Goal: Information Seeking & Learning: Compare options

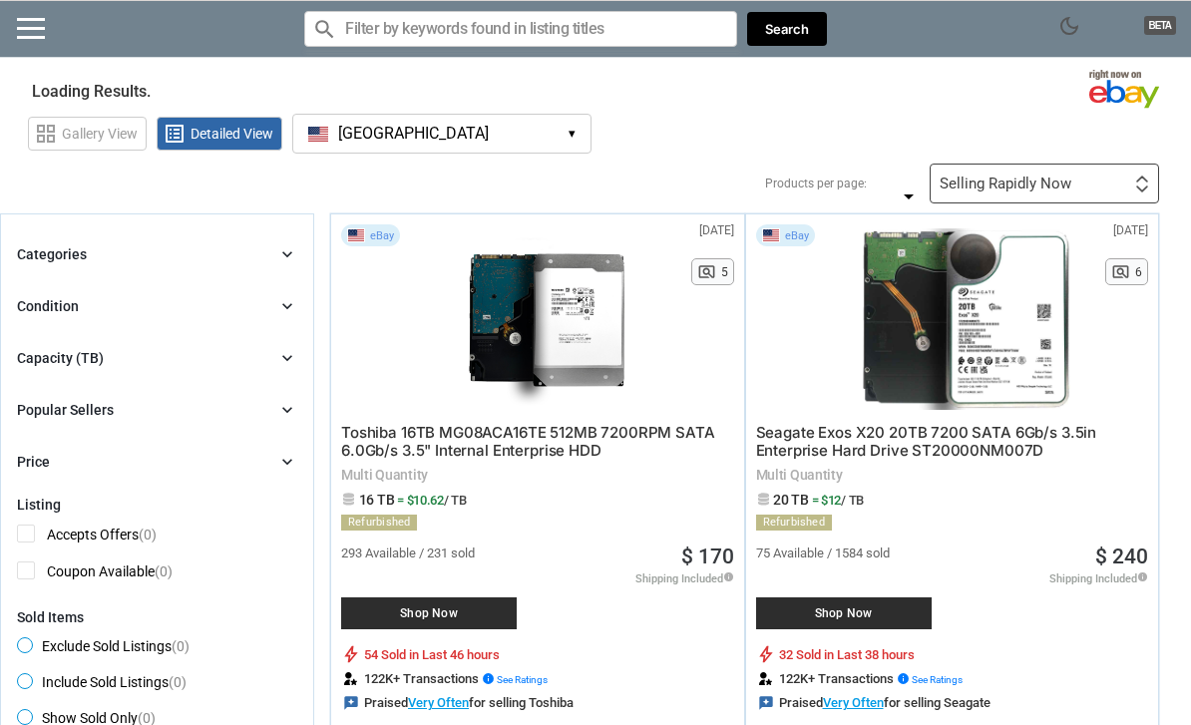
click at [543, 151] on button "[GEOGRAPHIC_DATA] [GEOGRAPHIC_DATA] ▾" at bounding box center [441, 134] width 299 height 40
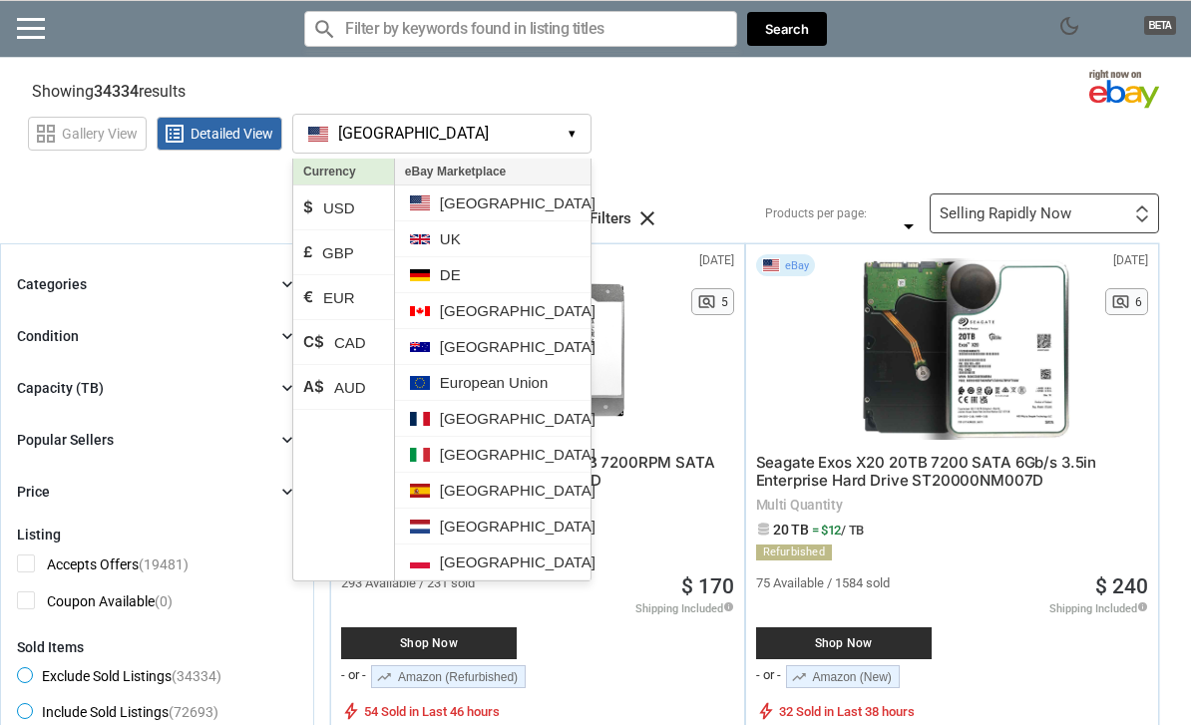
click at [500, 352] on li "[GEOGRAPHIC_DATA]" at bounding box center [493, 347] width 196 height 36
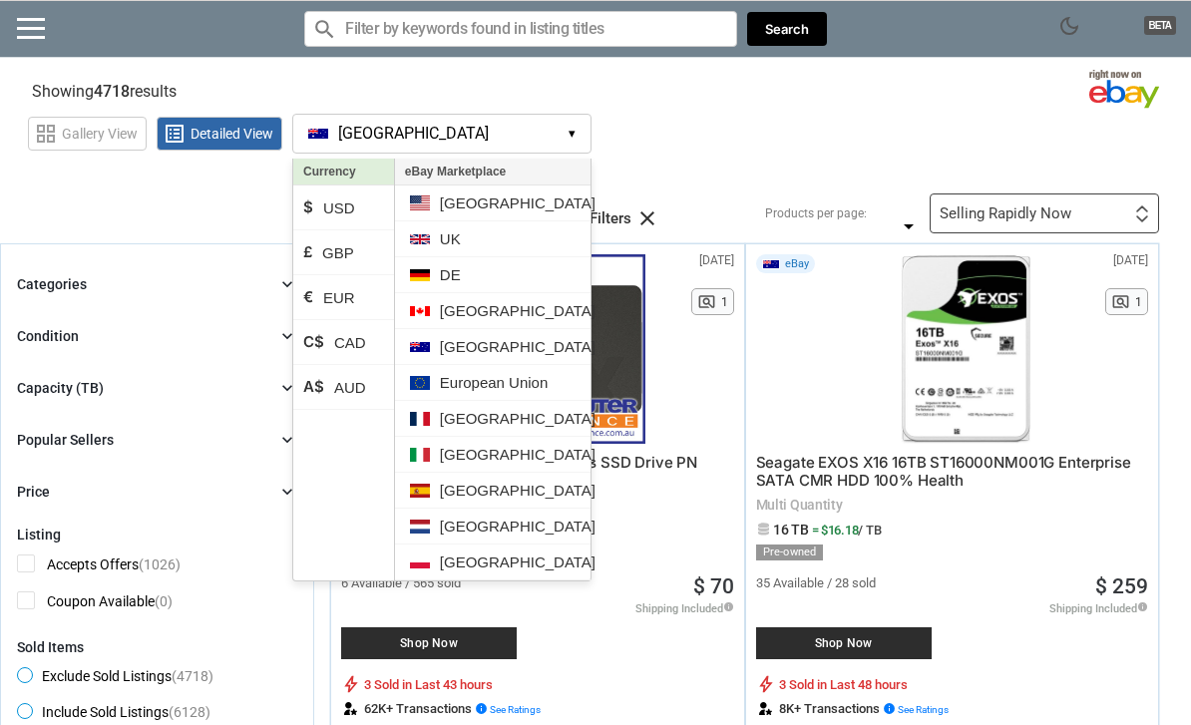
click at [363, 407] on li "A$ AUD" at bounding box center [343, 387] width 101 height 45
click at [688, 87] on section "Showing 4718 results Loading Results ... (23.99%)" at bounding box center [595, 87] width 1191 height 39
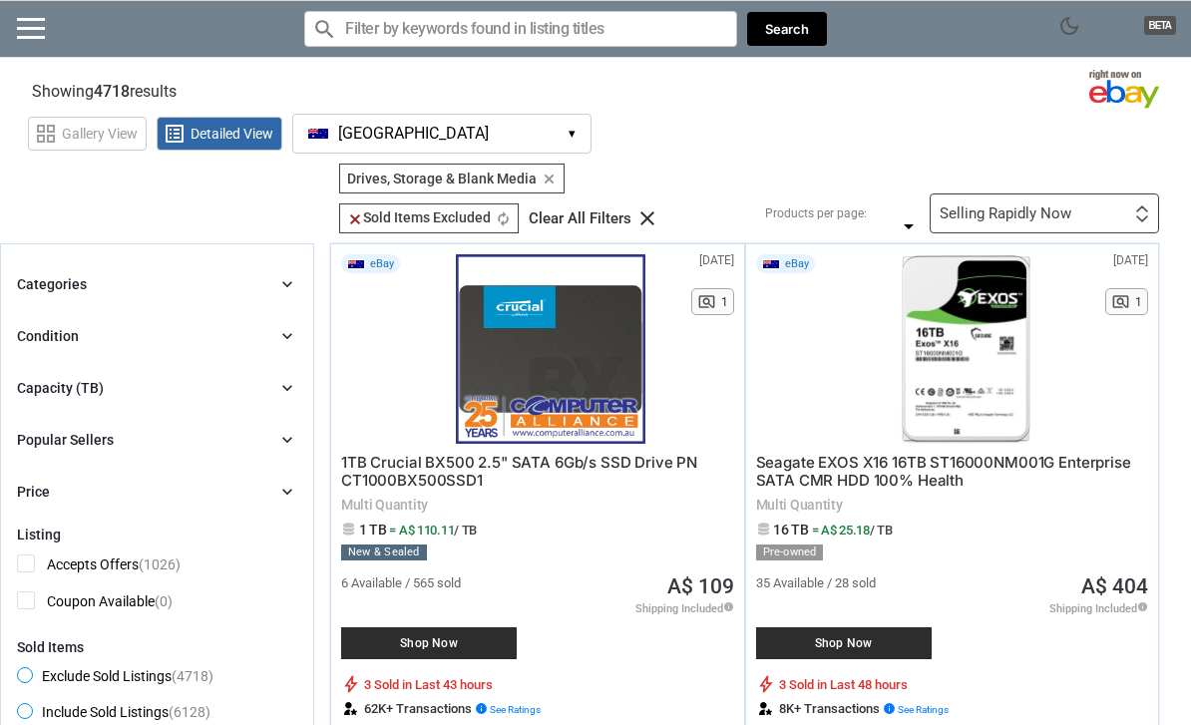
click at [1076, 212] on div "Selling Rapidly Now First or Last Chance to Buy Recently Listed Selling Rapidly…" at bounding box center [1044, 214] width 229 height 40
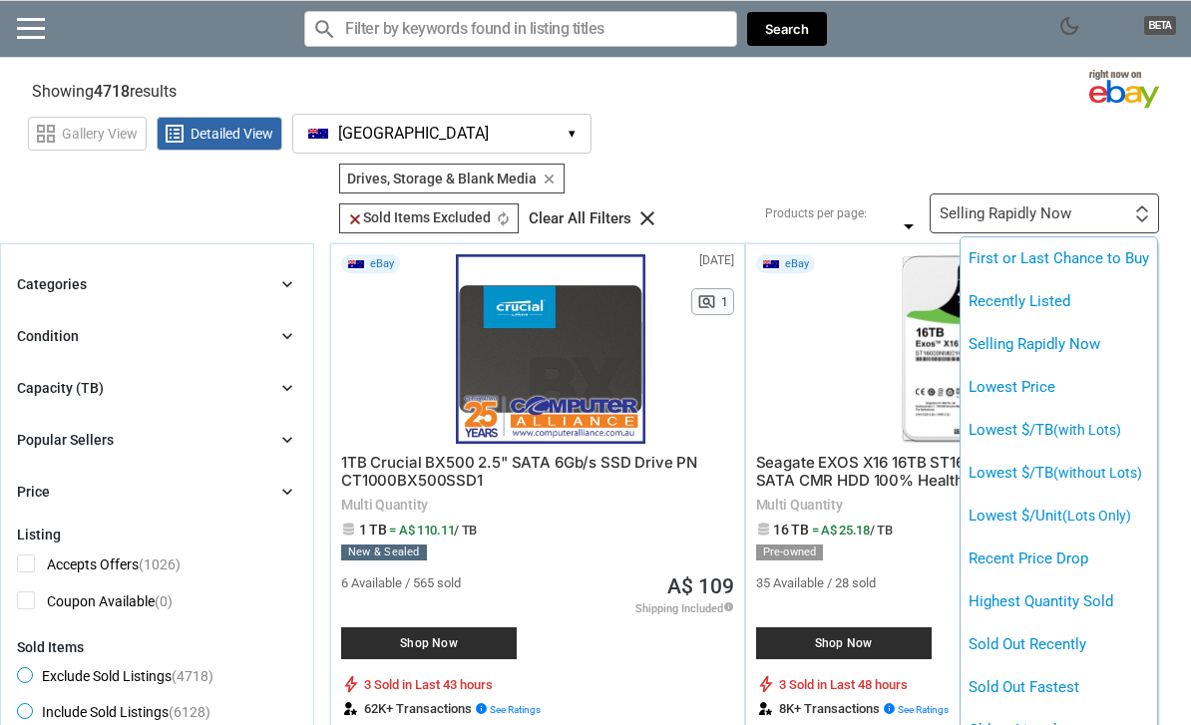
click at [1063, 471] on span "(without Lots)" at bounding box center [1098, 473] width 89 height 16
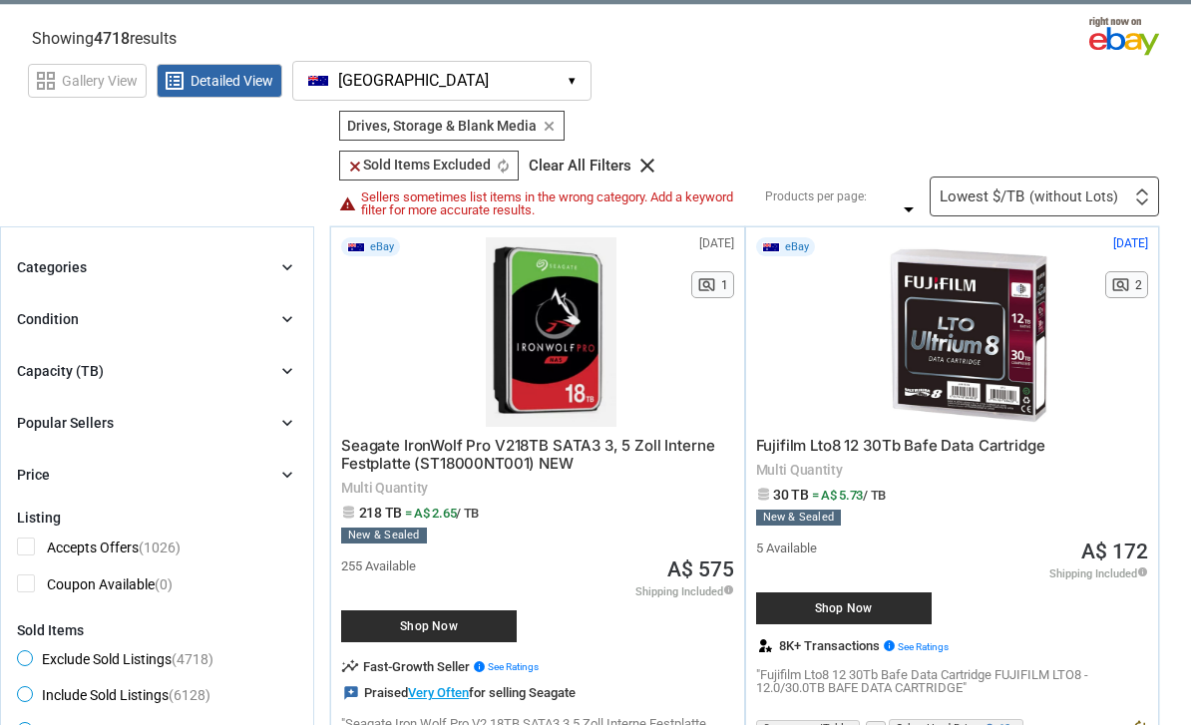
scroll to position [52, 0]
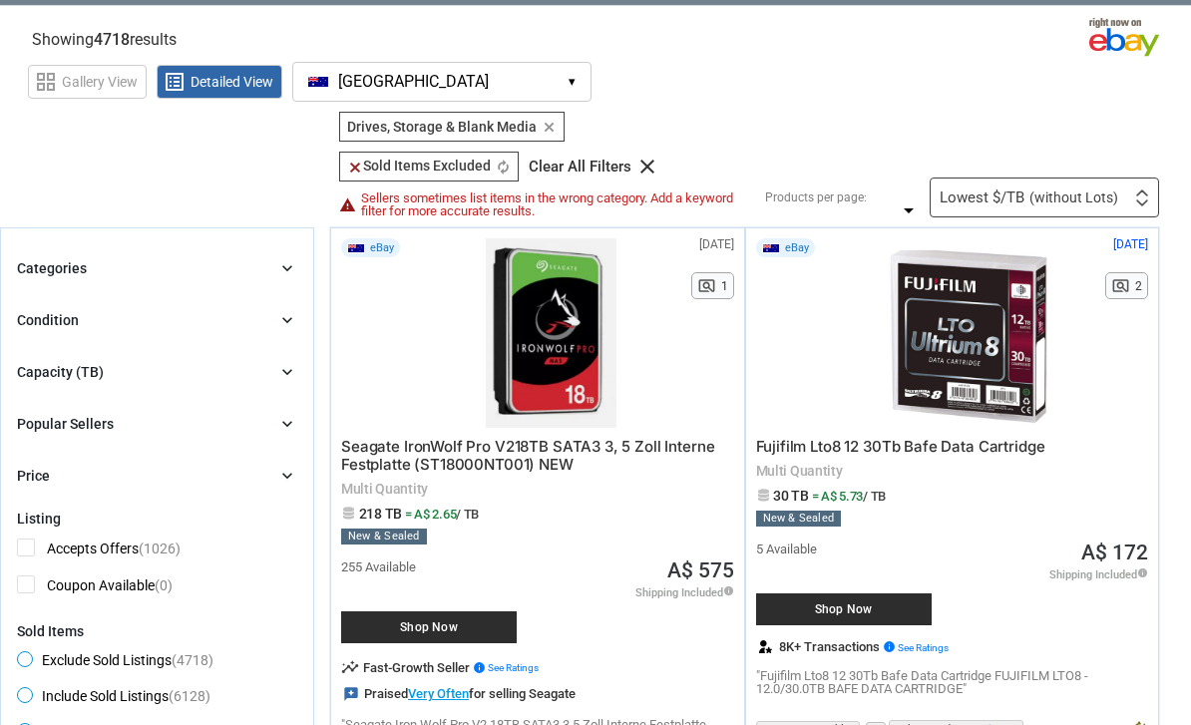
click at [288, 276] on icon "chevron_right" at bounding box center [287, 268] width 20 height 20
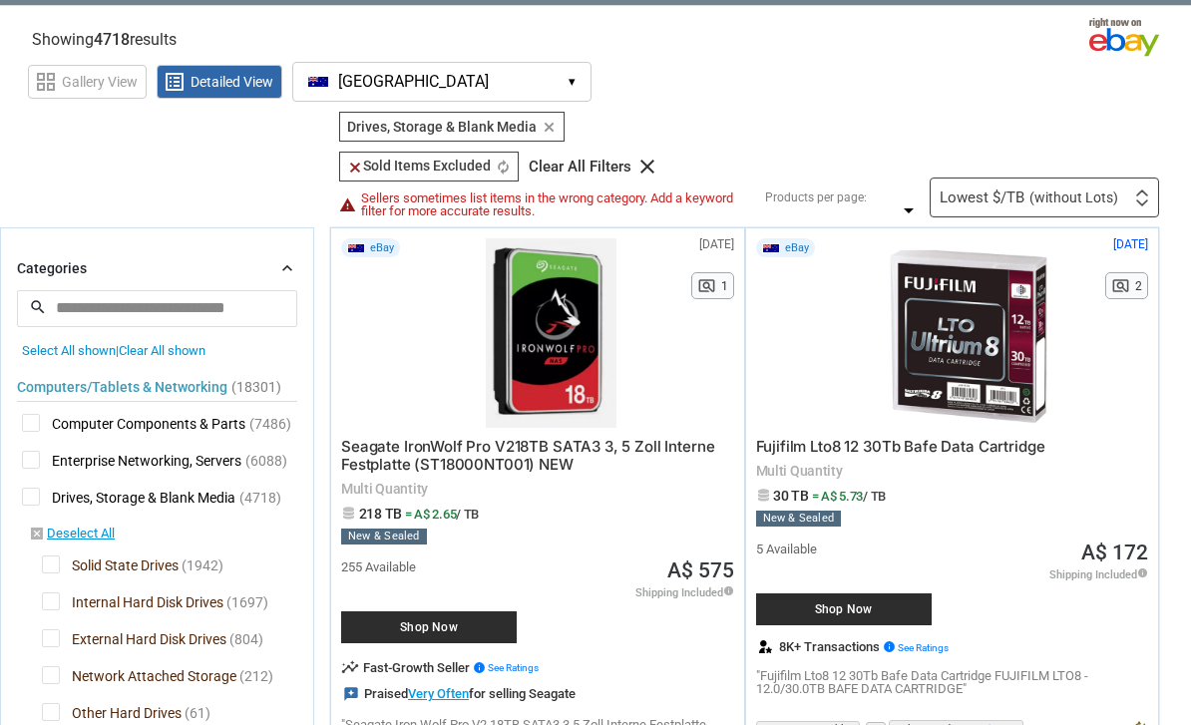
click at [296, 270] on icon "chevron_right" at bounding box center [287, 268] width 20 height 20
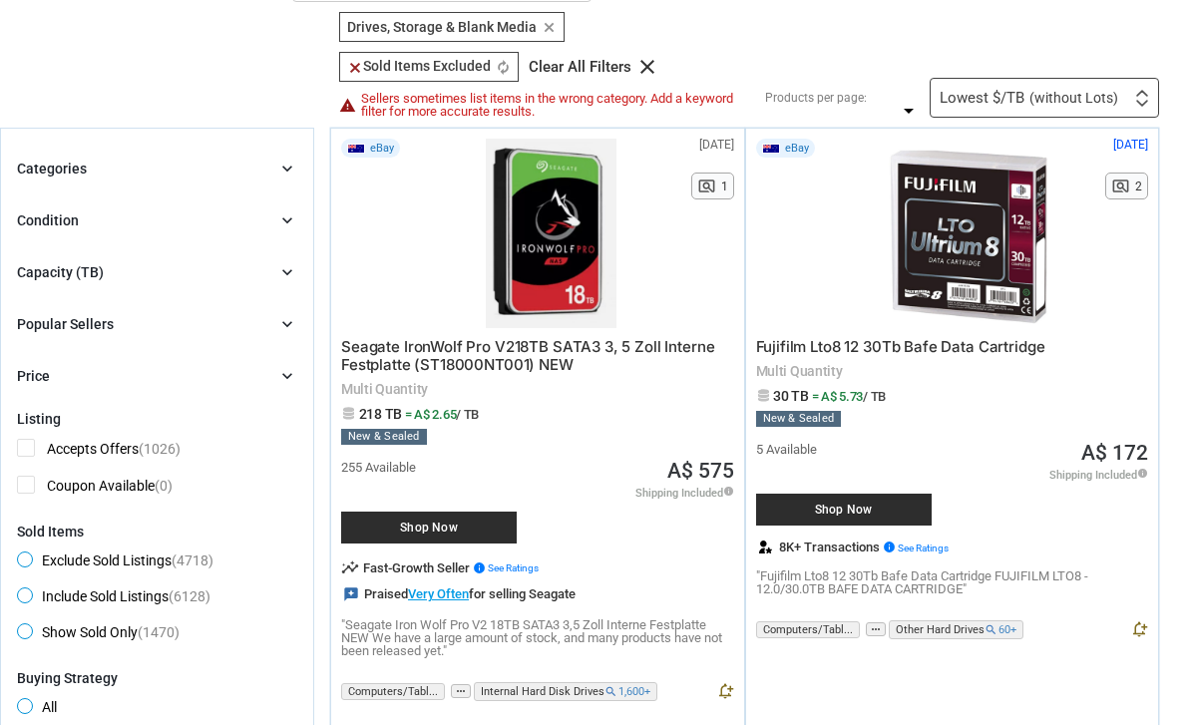
scroll to position [150, 0]
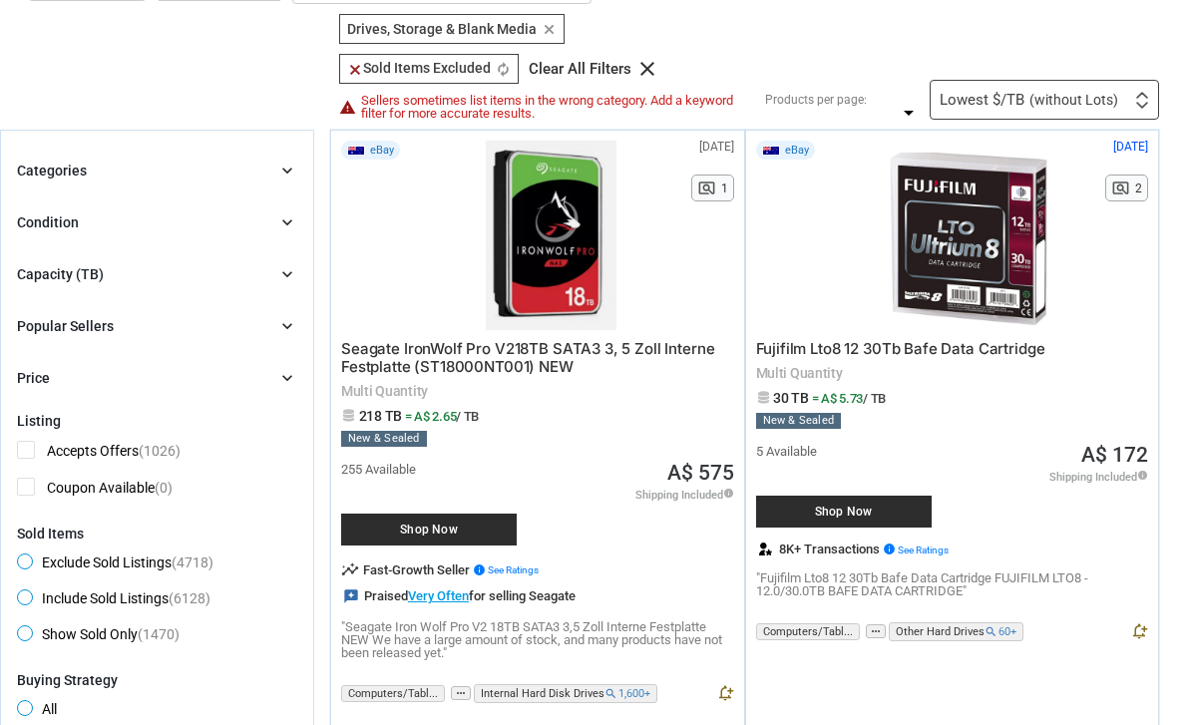
click at [359, 84] on div "Drives, Storage & Blank Media Drives, Storage & Blank Media clear clear Sold It…" at bounding box center [544, 67] width 421 height 106
click at [372, 70] on span "clear Sold Items Excluded" at bounding box center [419, 68] width 144 height 16
click at [361, 72] on icon "clear" at bounding box center [355, 70] width 16 height 16
click at [1054, 101] on span "(without Lots)" at bounding box center [1074, 100] width 89 height 14
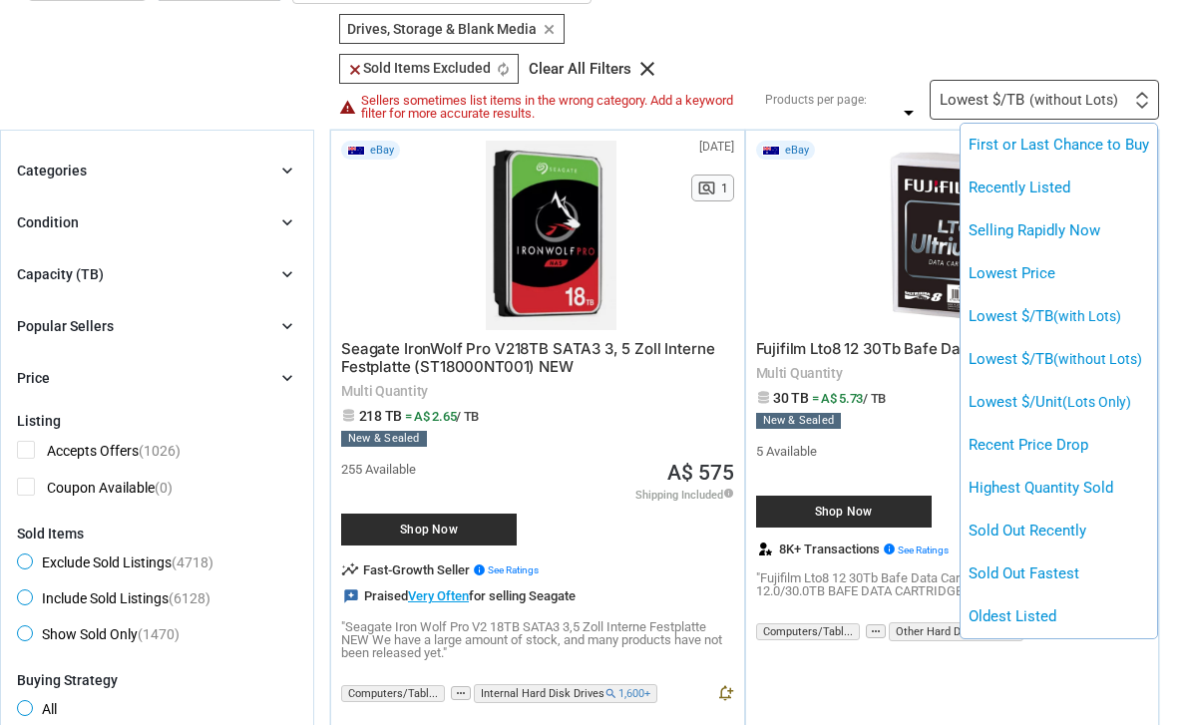
click at [1057, 42] on div at bounding box center [595, 362] width 1191 height 725
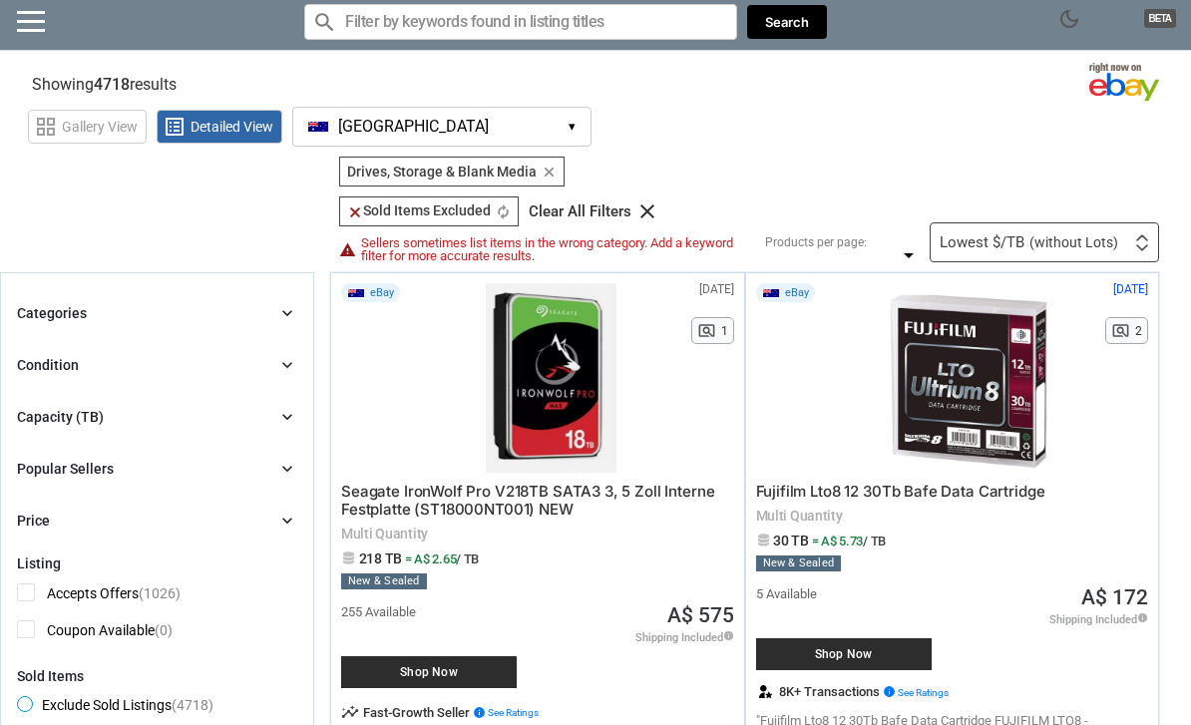
scroll to position [0, 0]
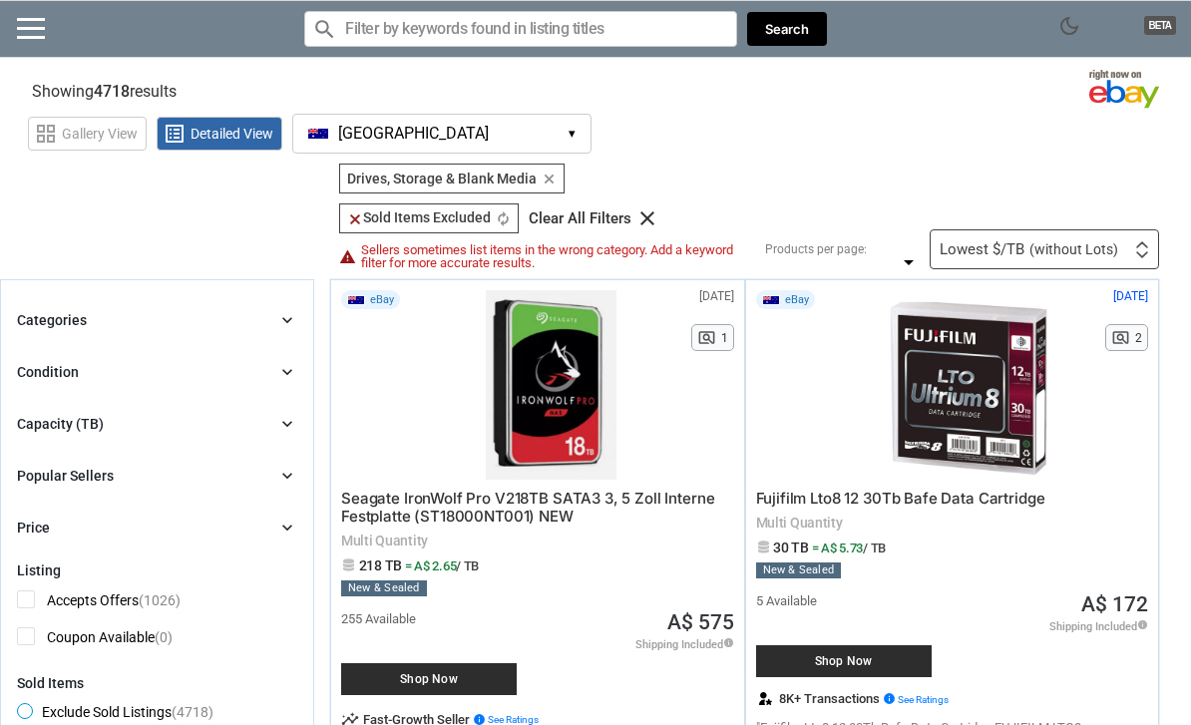
click at [615, 224] on div "Clear All Filters" at bounding box center [580, 218] width 103 height 15
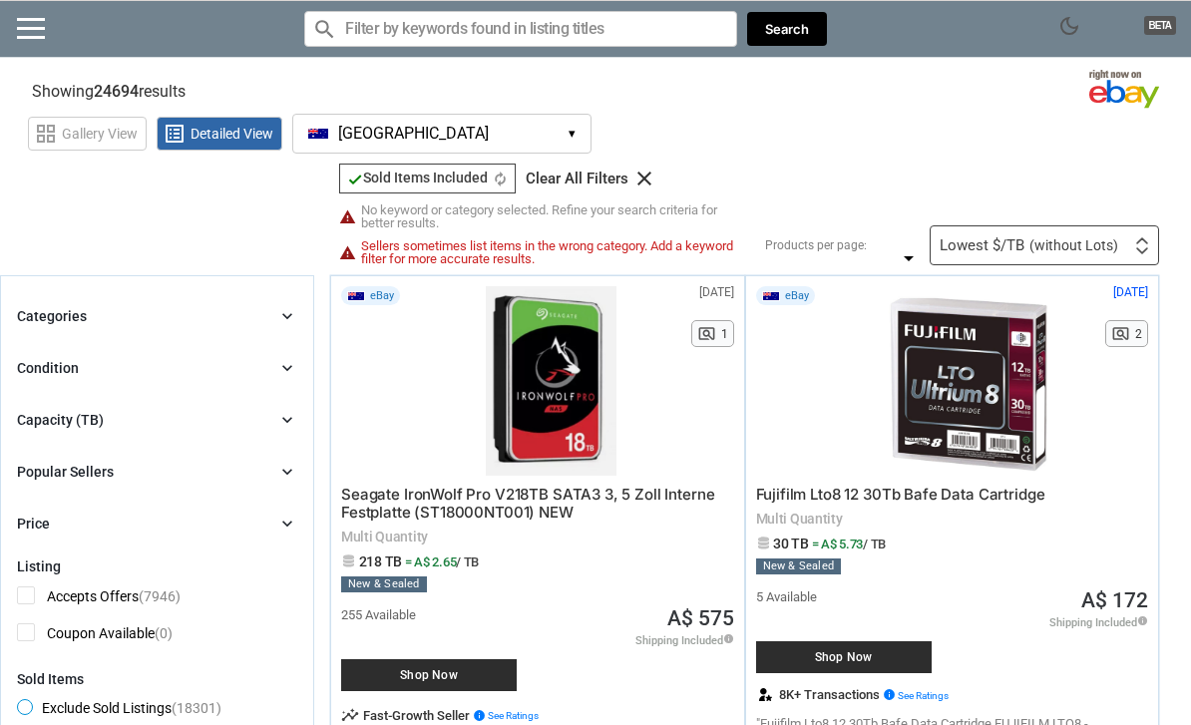
click at [821, 239] on div "Products per page: ** ** ** ** 24 36 48 60 24 36 48 60" at bounding box center [842, 245] width 155 height 12
click at [764, 252] on div "check Sold Items Included check Sold Items Included autorenew Clear All Filters…" at bounding box center [544, 210] width 441 height 92
click at [967, 247] on div "Lowest $/TB (without Lots)" at bounding box center [1029, 245] width 179 height 15
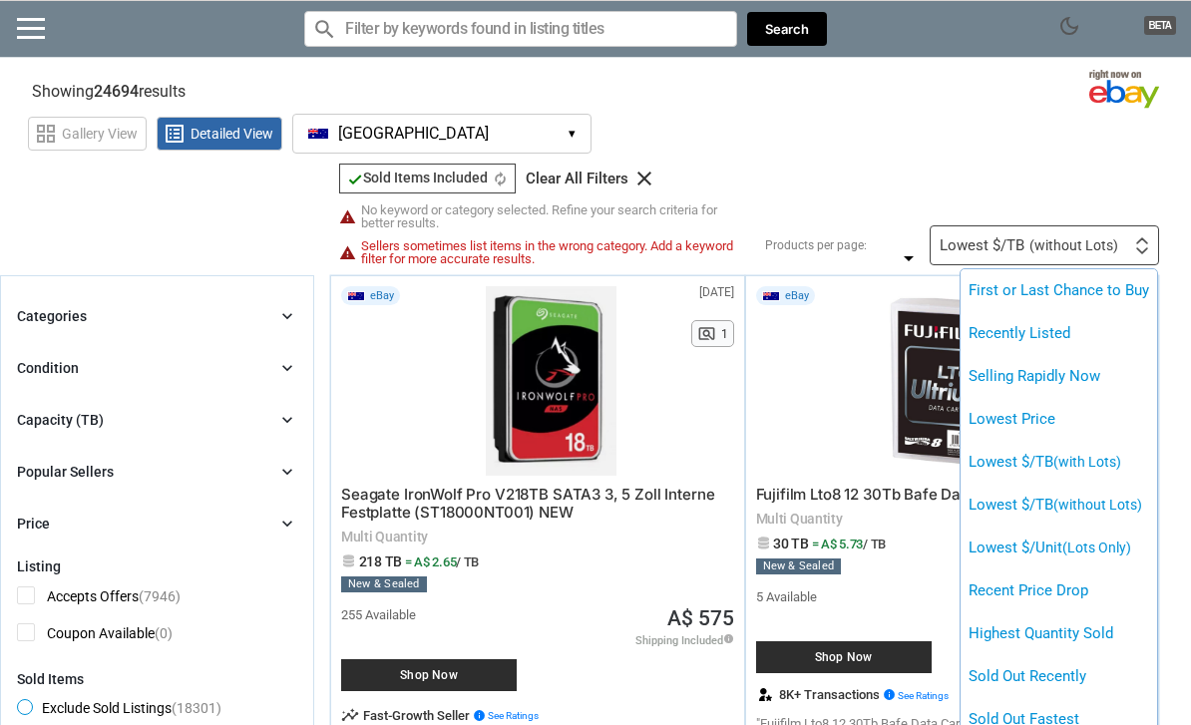
click at [989, 156] on div at bounding box center [595, 362] width 1191 height 725
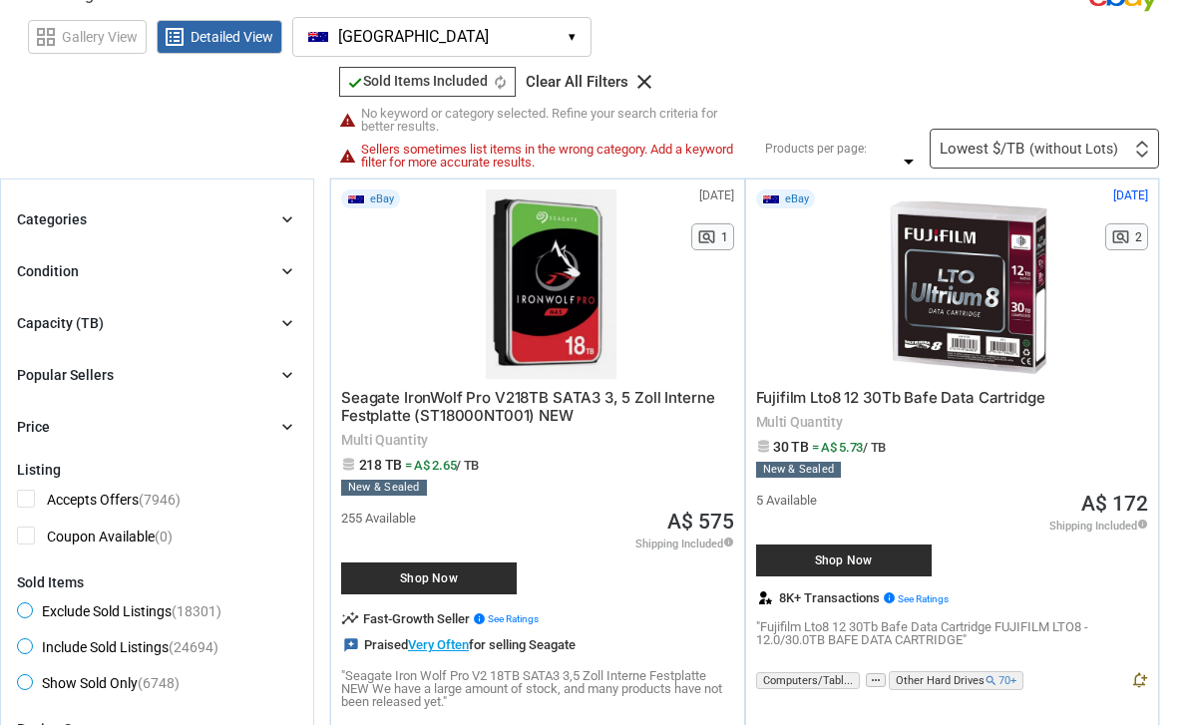
click at [1002, 163] on div "Lowest $/TB (without Lots) First or Last Chance to Buy Recently Listed Selling …" at bounding box center [1044, 150] width 229 height 40
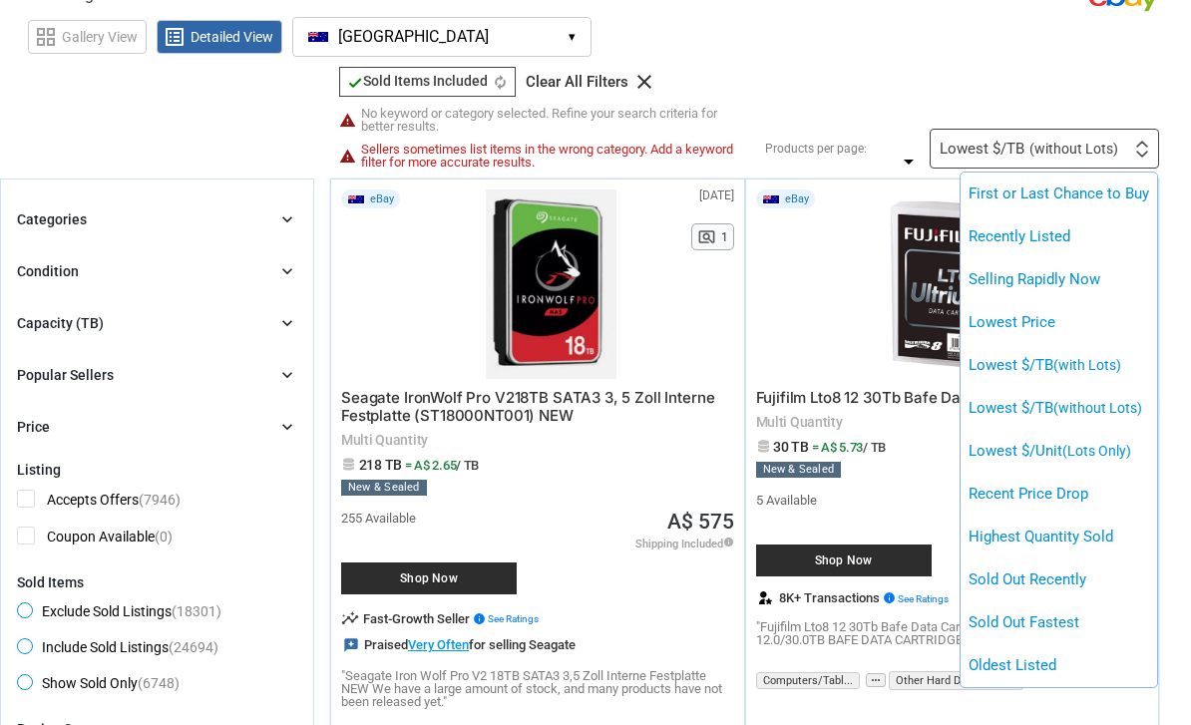
click at [1027, 321] on li "Lowest Price" at bounding box center [1059, 322] width 197 height 43
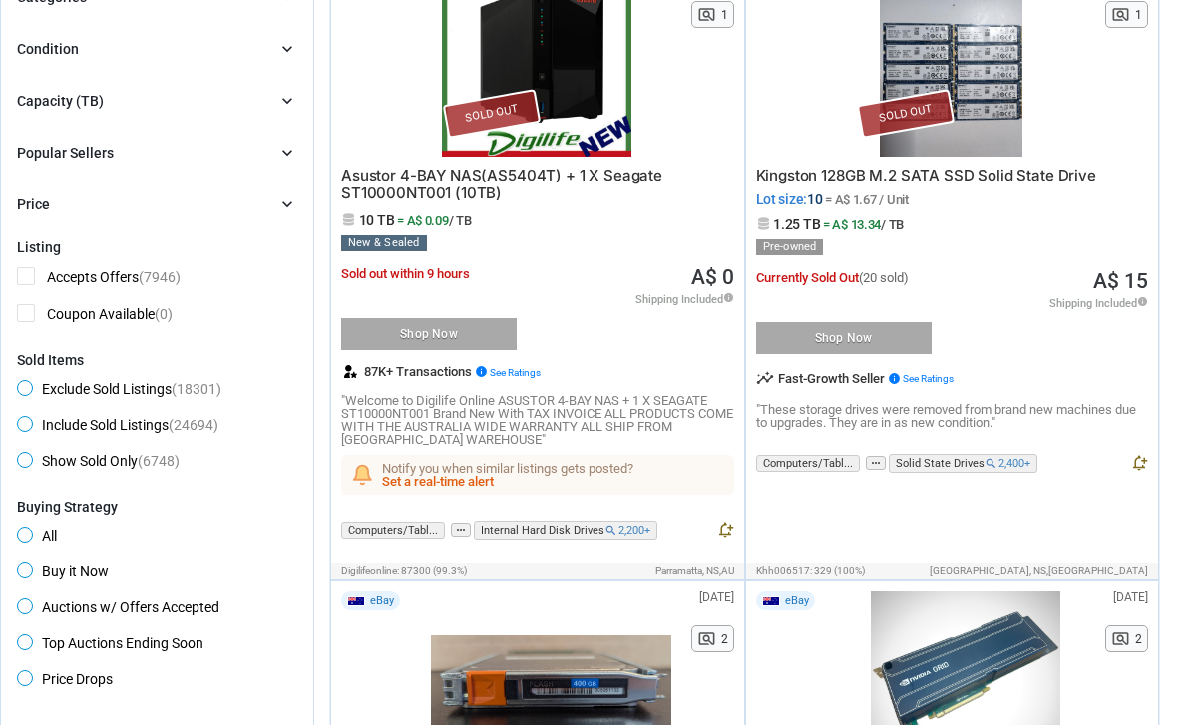
click at [274, 109] on div "Capacity (TB) chevron_right" at bounding box center [157, 102] width 280 height 24
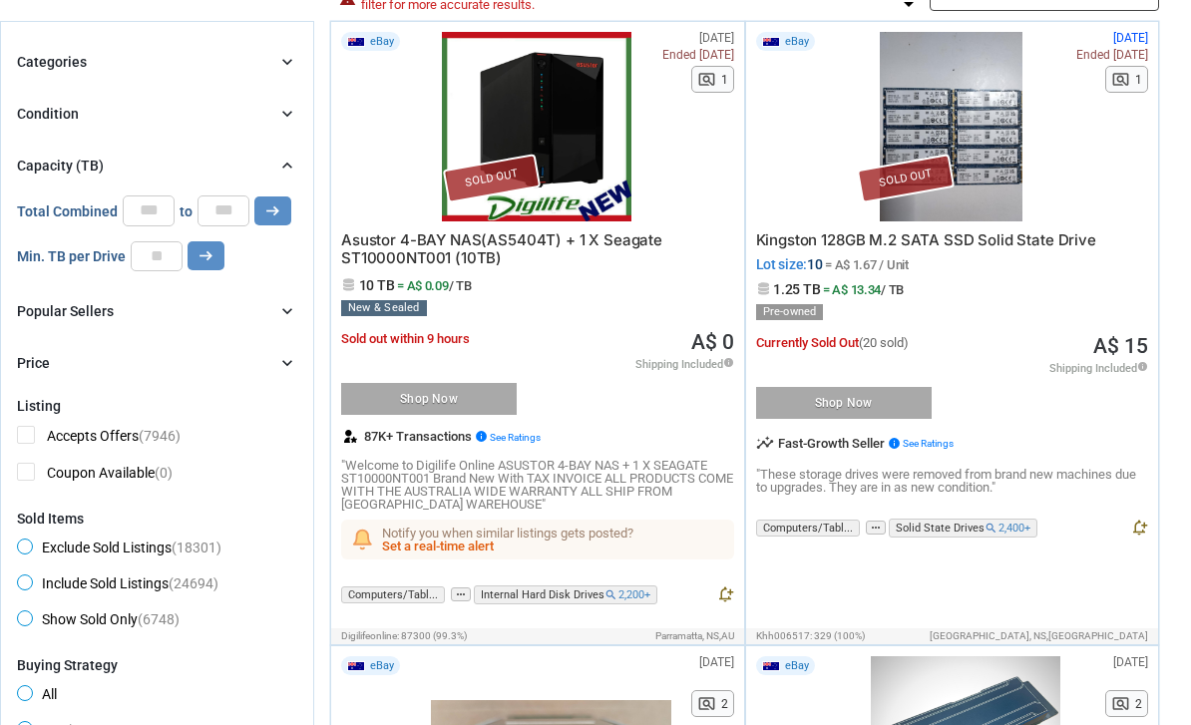
scroll to position [253, 0]
click at [160, 268] on input "number" at bounding box center [157, 257] width 52 height 30
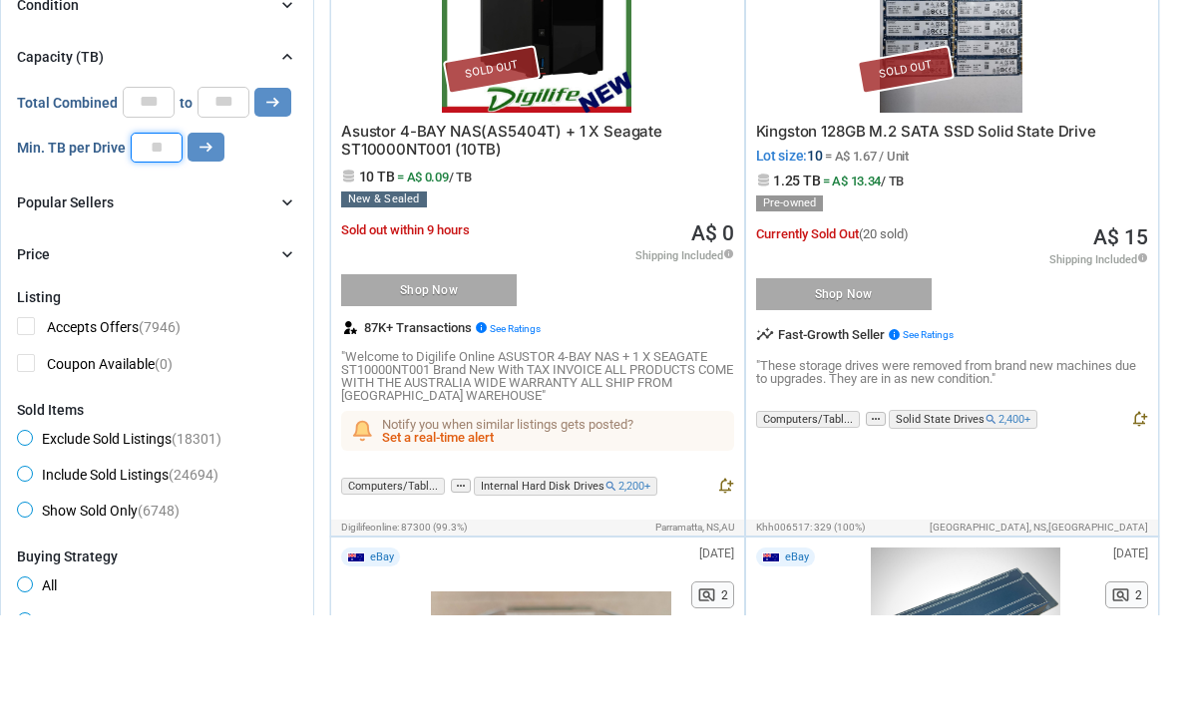
type input "**"
click at [214, 247] on icon "arrow_right_alt" at bounding box center [206, 256] width 19 height 19
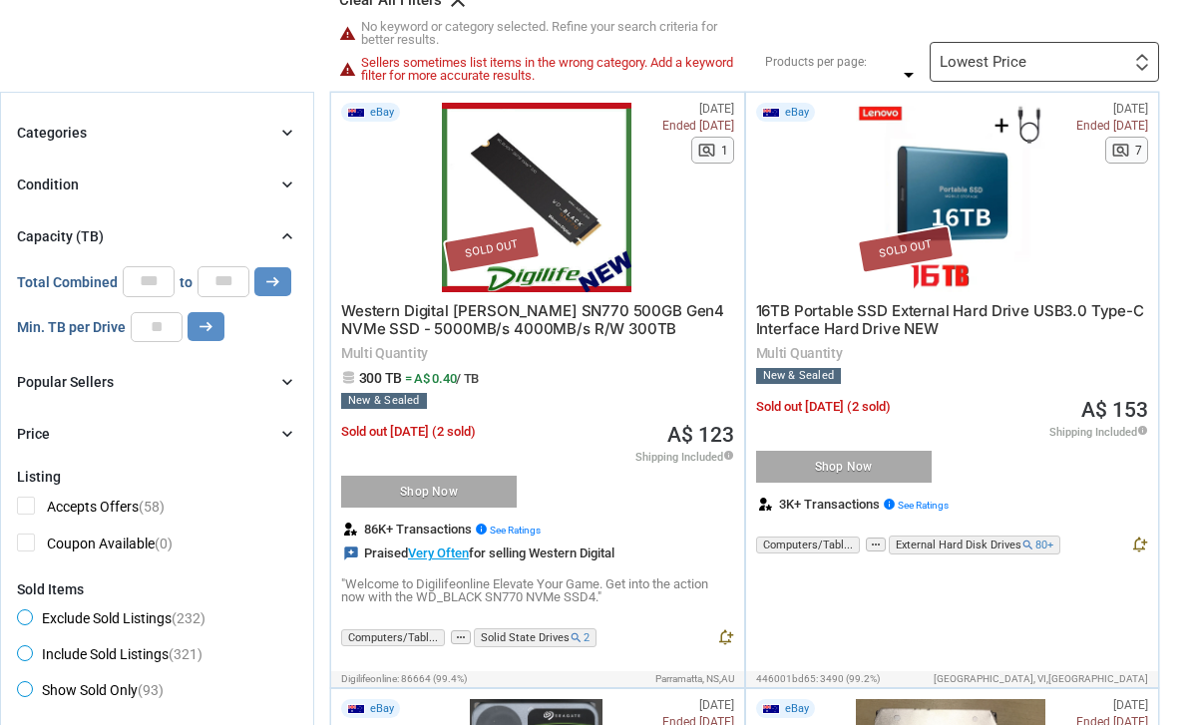
scroll to position [212, 0]
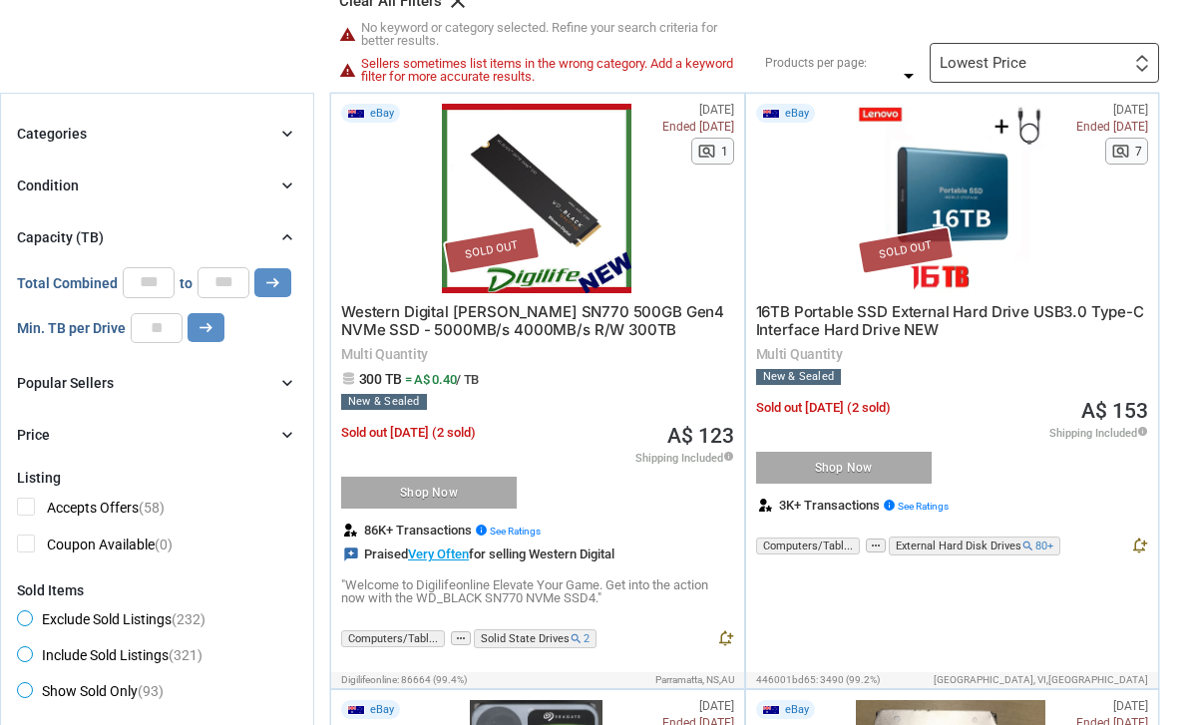
click at [284, 191] on icon "chevron_right" at bounding box center [287, 186] width 20 height 20
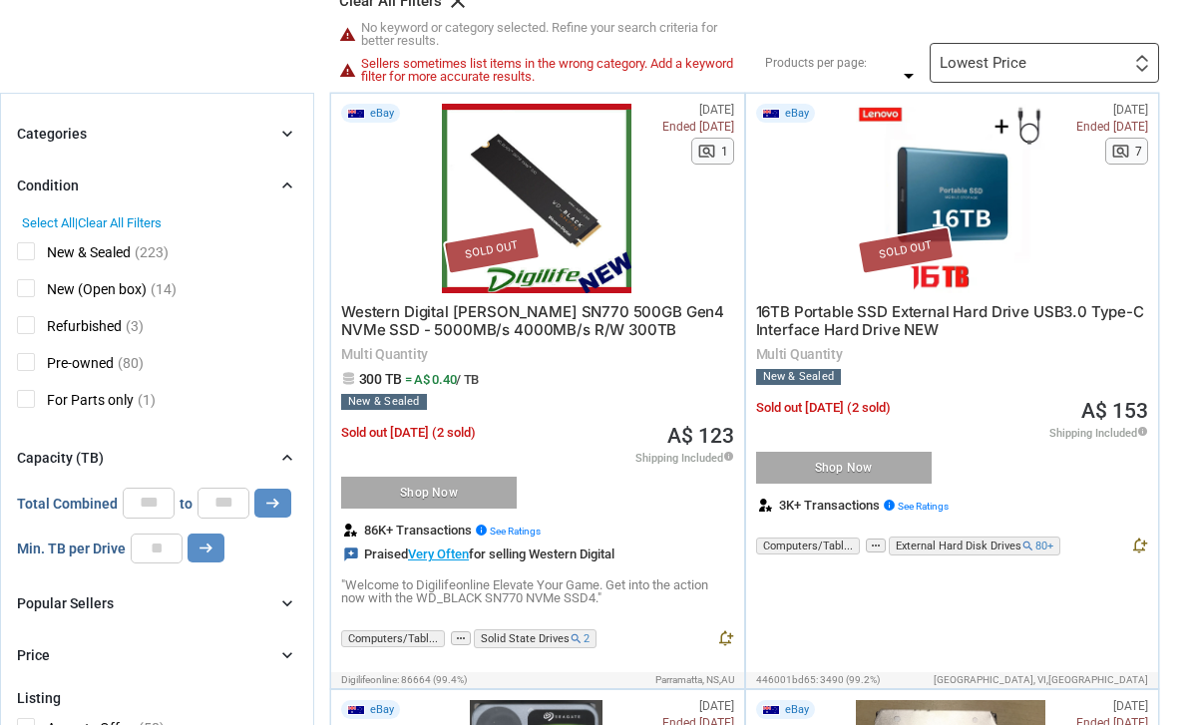
click at [293, 128] on icon "chevron_right" at bounding box center [287, 134] width 20 height 20
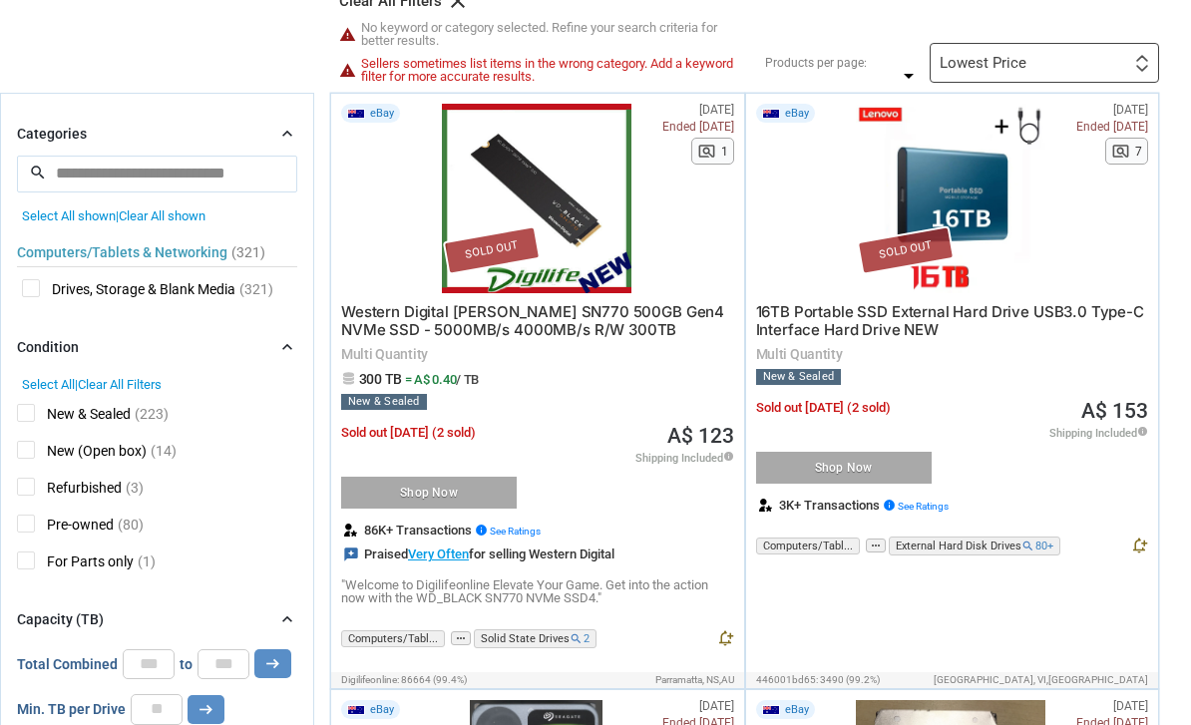
click at [294, 133] on icon "chevron_right" at bounding box center [287, 134] width 20 height 20
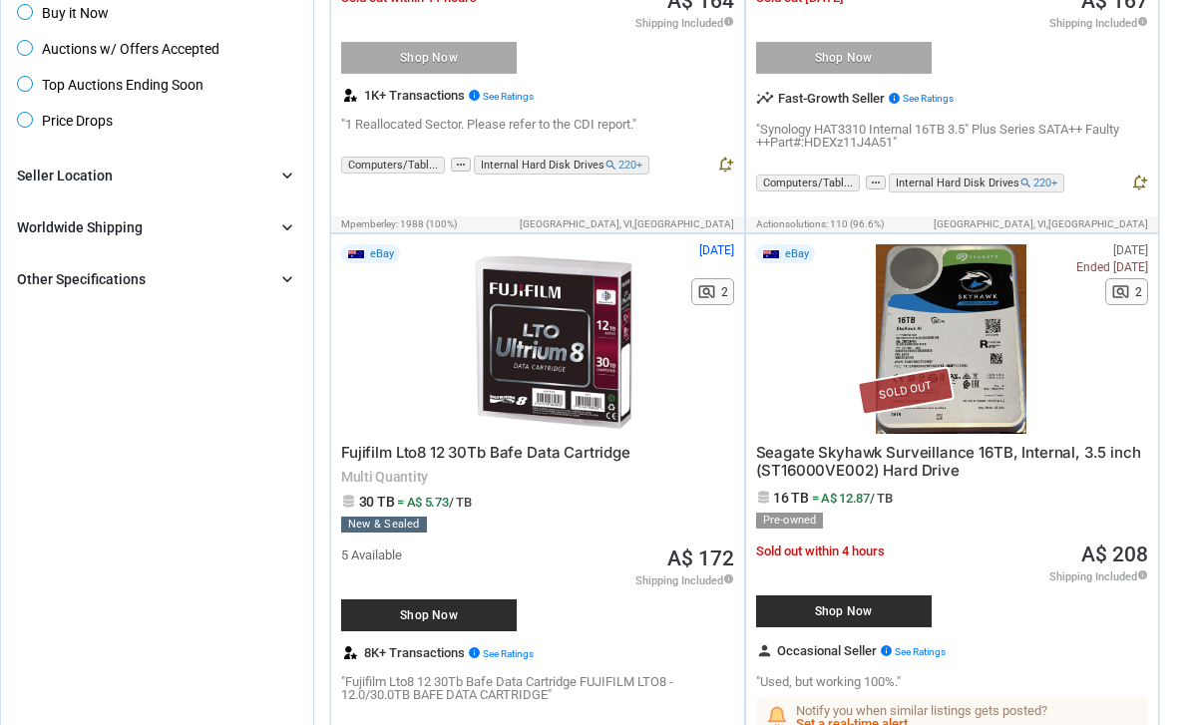
scroll to position [1222, 0]
click at [284, 284] on icon "chevron_right" at bounding box center [287, 279] width 20 height 20
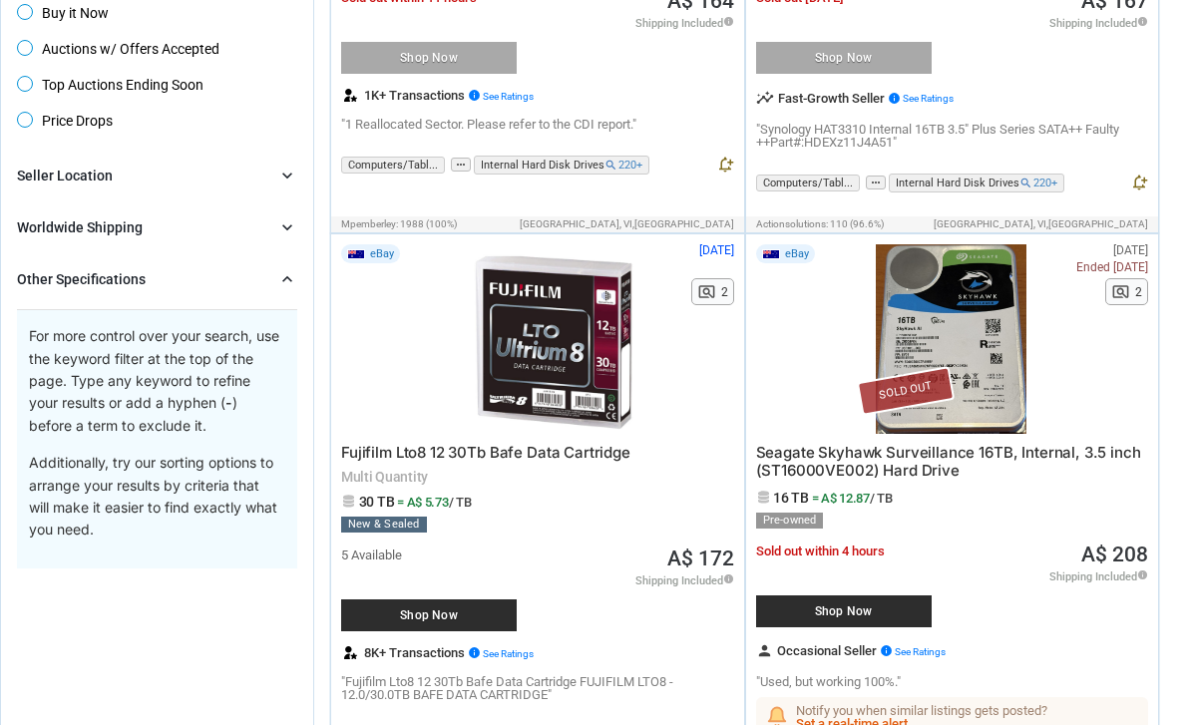
click at [267, 291] on div "Other Specifications chevron_right" at bounding box center [157, 279] width 280 height 24
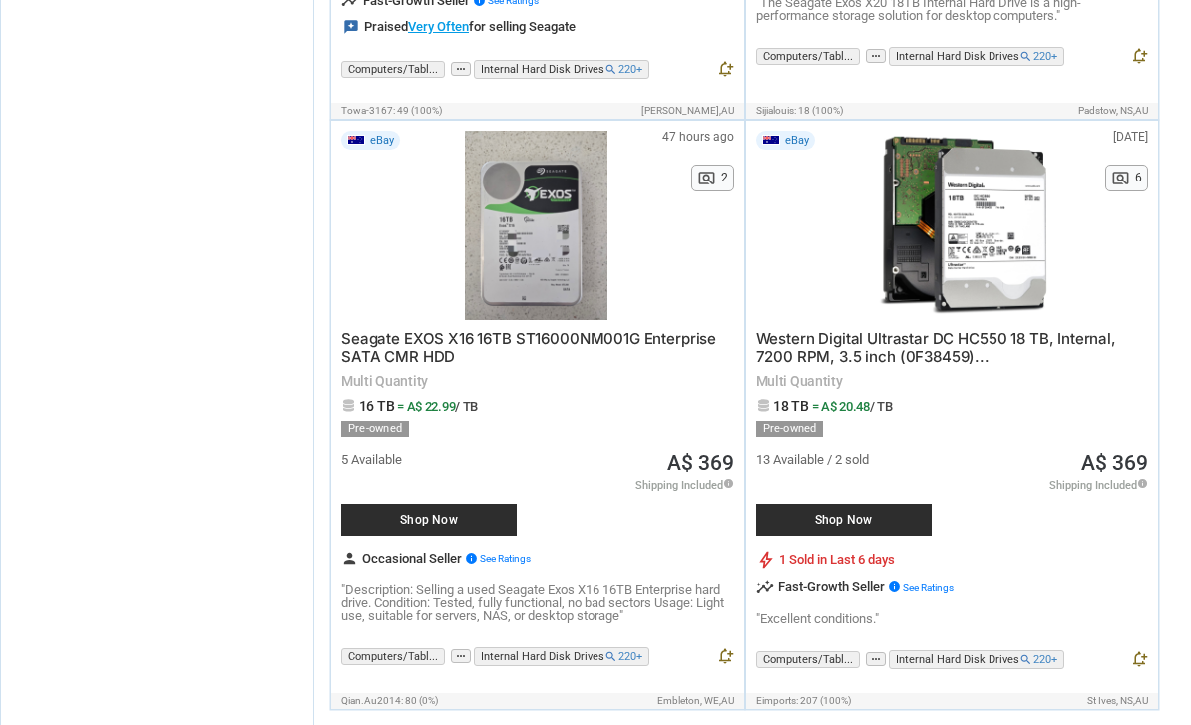
scroll to position [14001, 0]
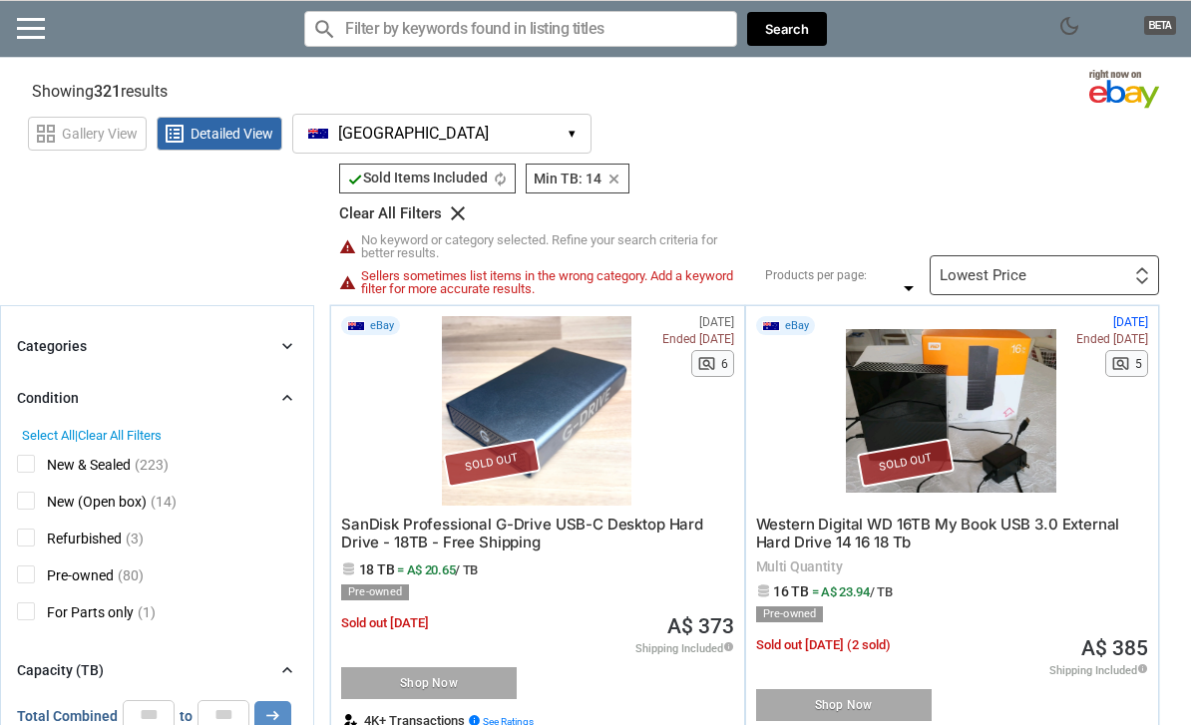
click at [530, 137] on button "Australia AU ▾" at bounding box center [441, 134] width 299 height 40
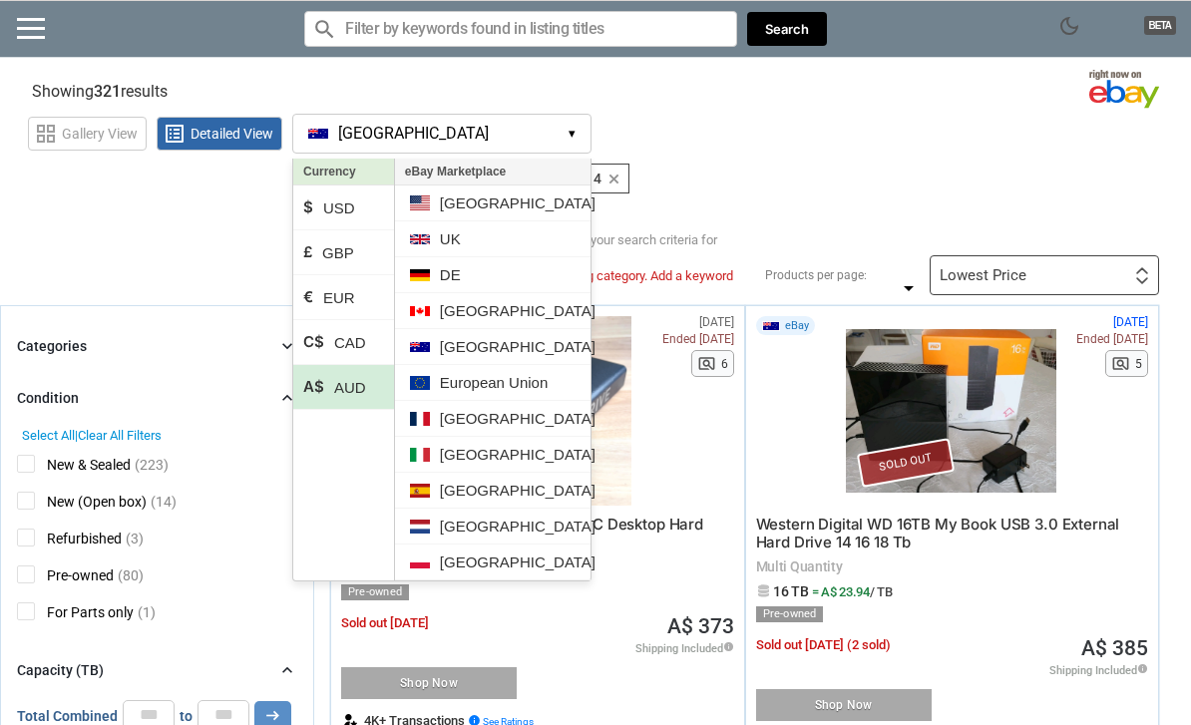
click at [513, 211] on li "[GEOGRAPHIC_DATA]" at bounding box center [493, 204] width 196 height 36
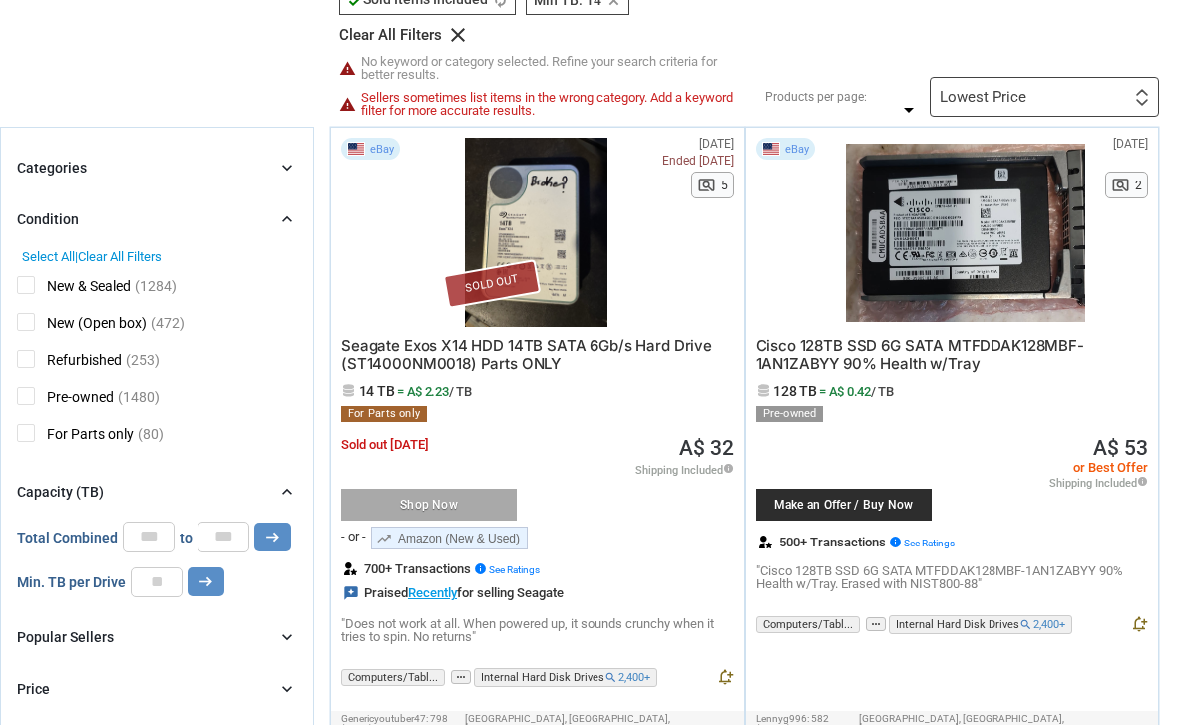
scroll to position [183, 0]
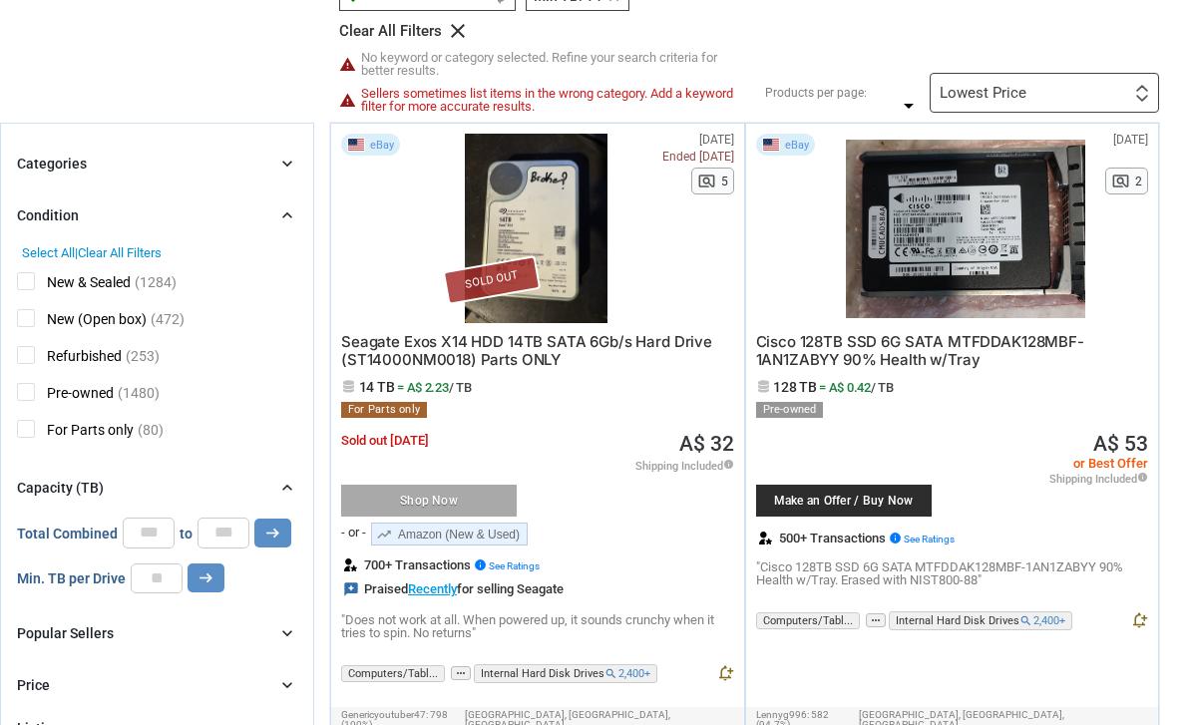
click at [1125, 96] on div "Lowest Price First or Last Chance to Buy Recently Listed Selling Rapidly Now Lo…" at bounding box center [1044, 93] width 229 height 40
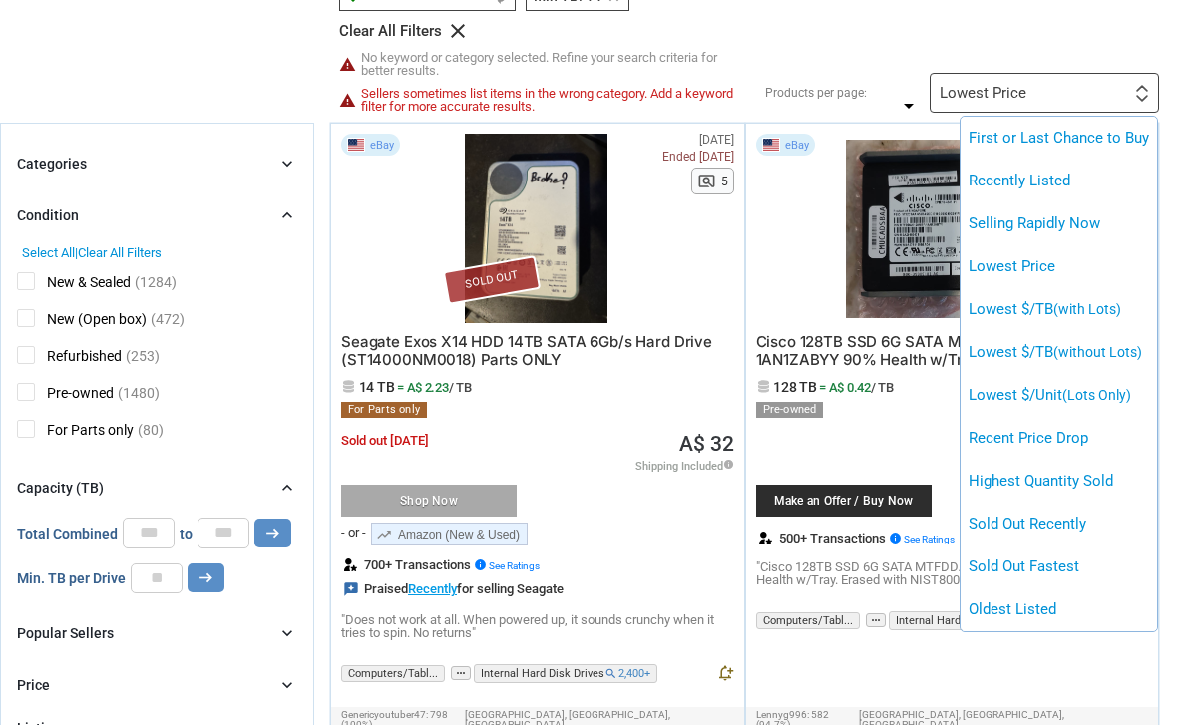
click at [1108, 53] on div at bounding box center [595, 362] width 1191 height 725
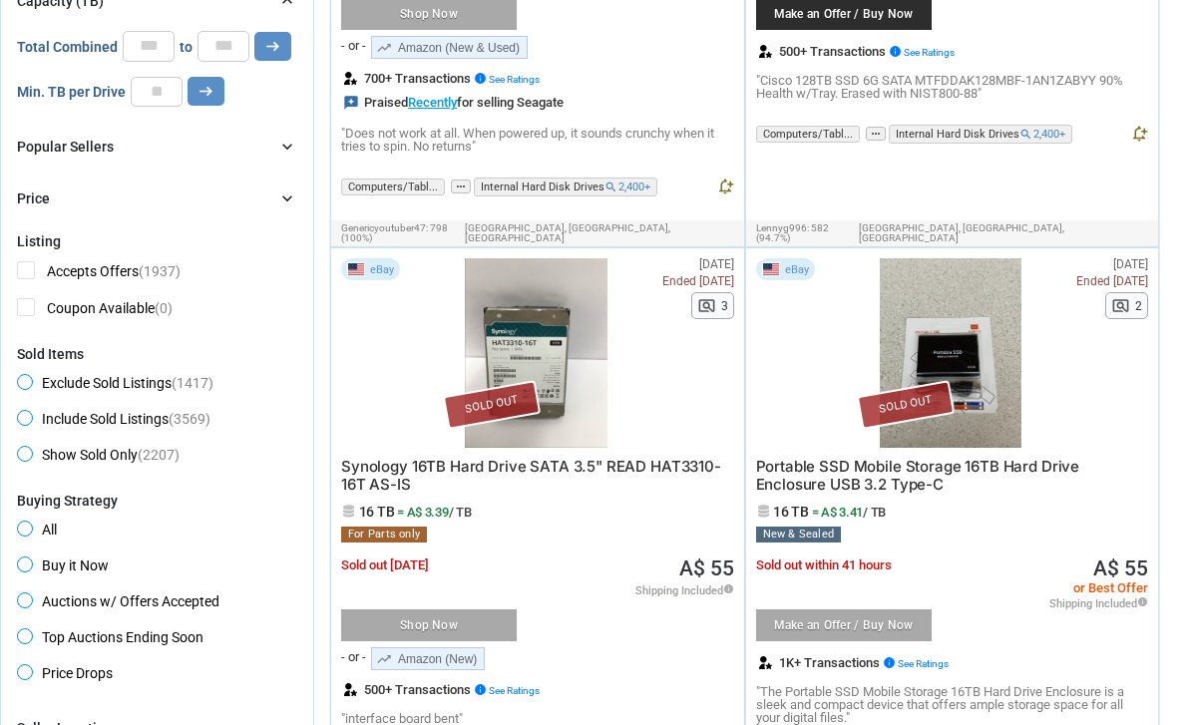
scroll to position [675, 0]
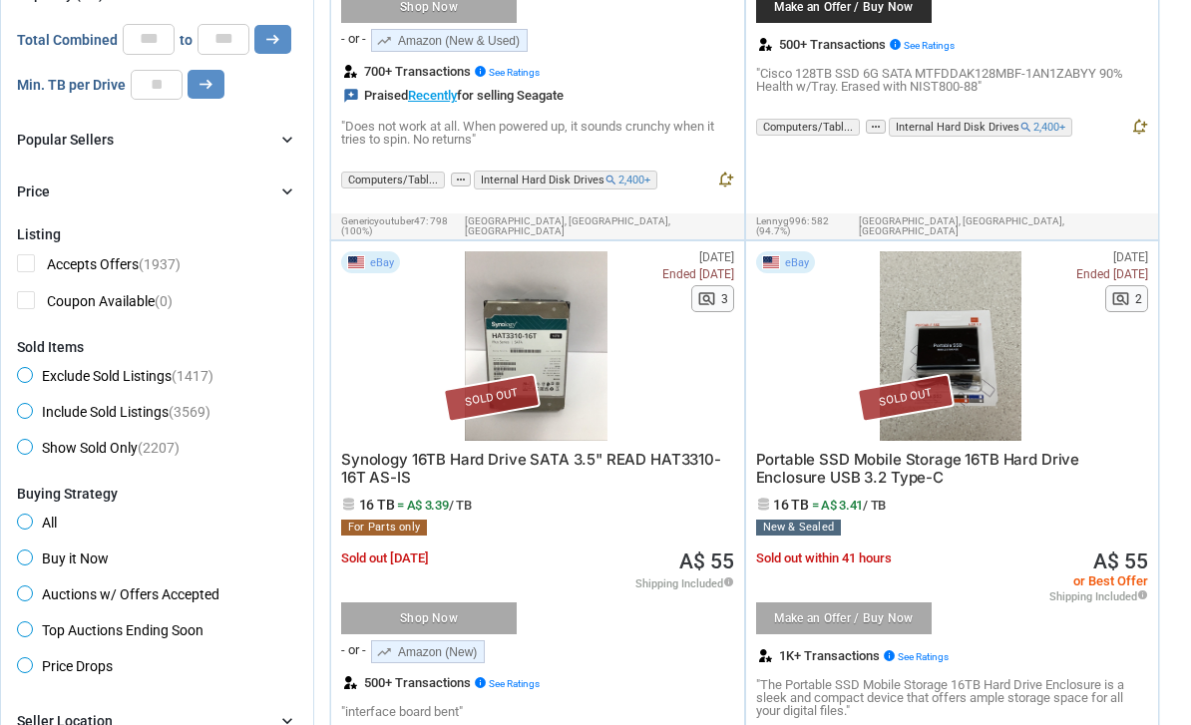
click at [147, 375] on span "Exclude Sold Listings (1417)" at bounding box center [115, 380] width 197 height 24
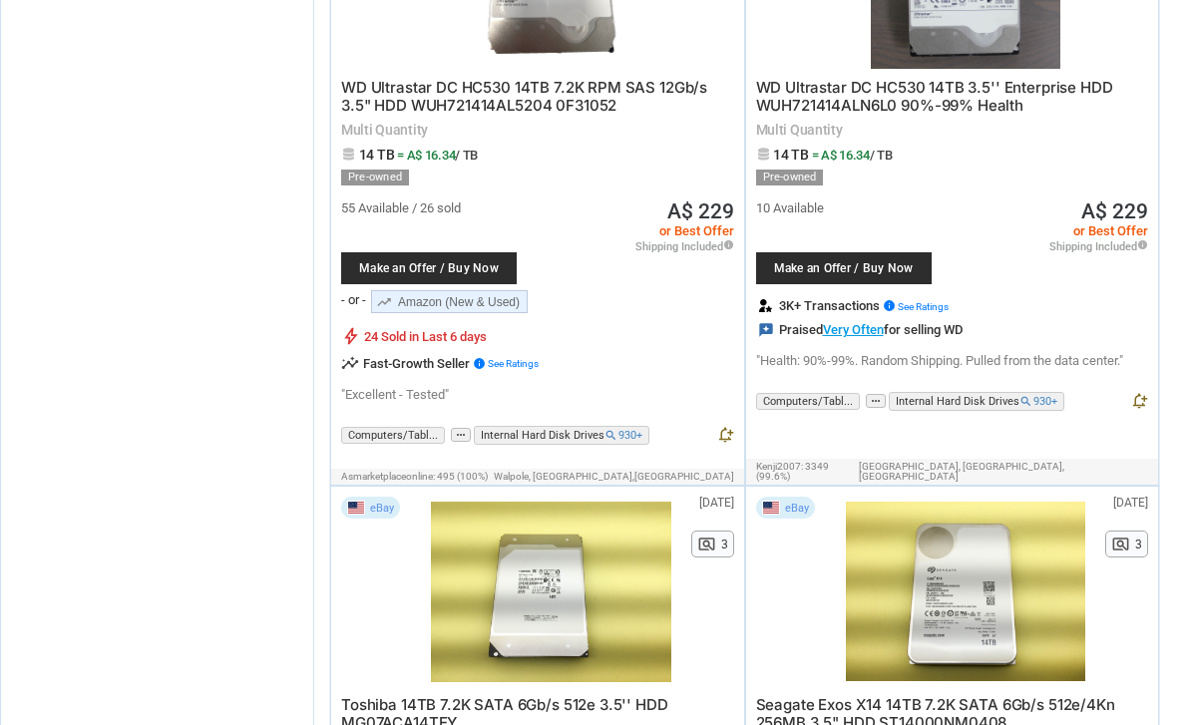
scroll to position [12706, 0]
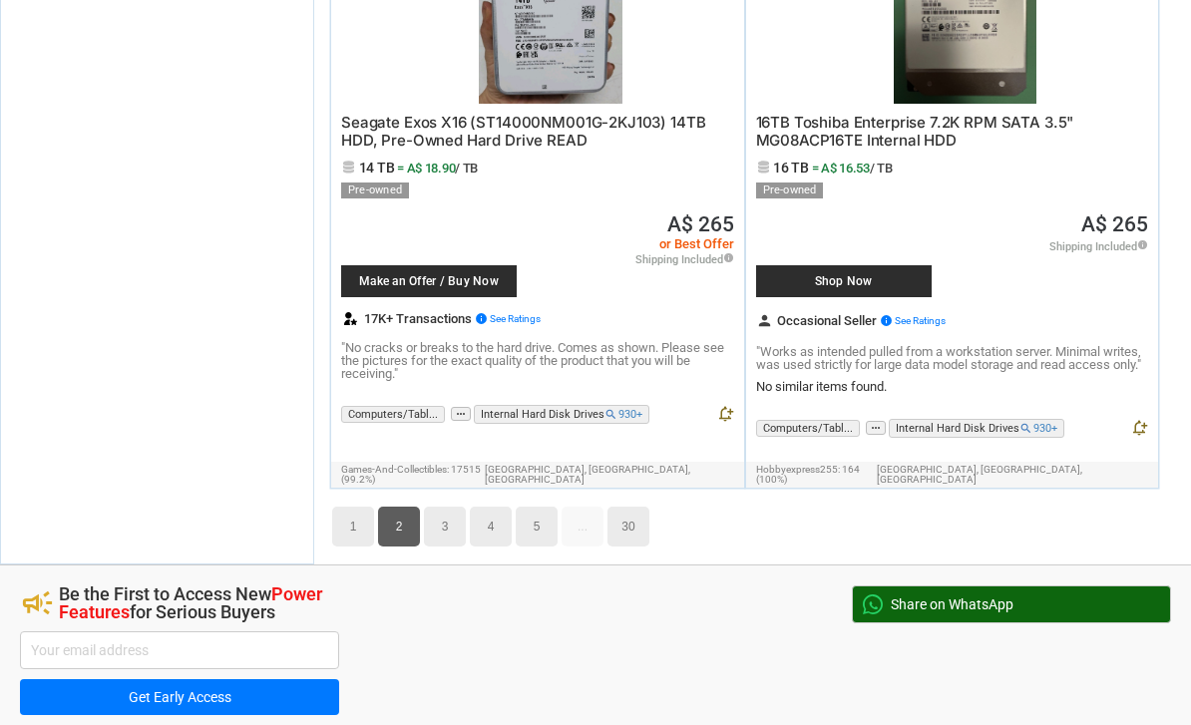
scroll to position [15217, 0]
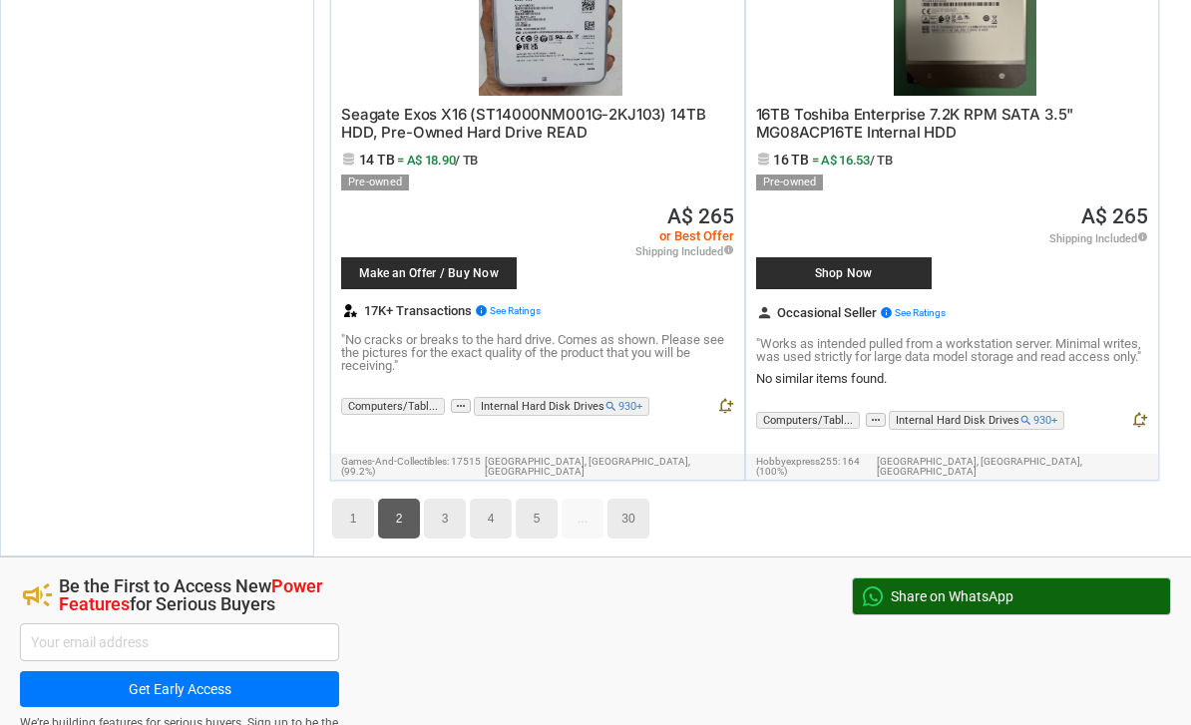
click at [451, 500] on link "3" at bounding box center [445, 520] width 42 height 40
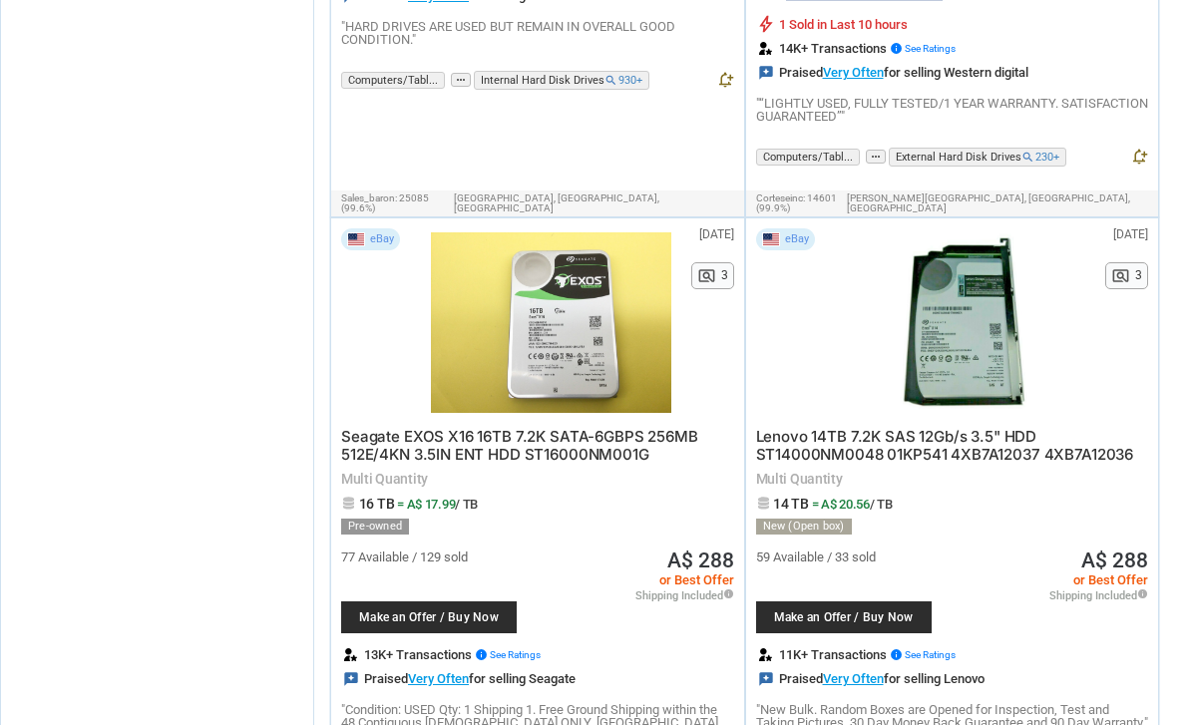
scroll to position [14440, 0]
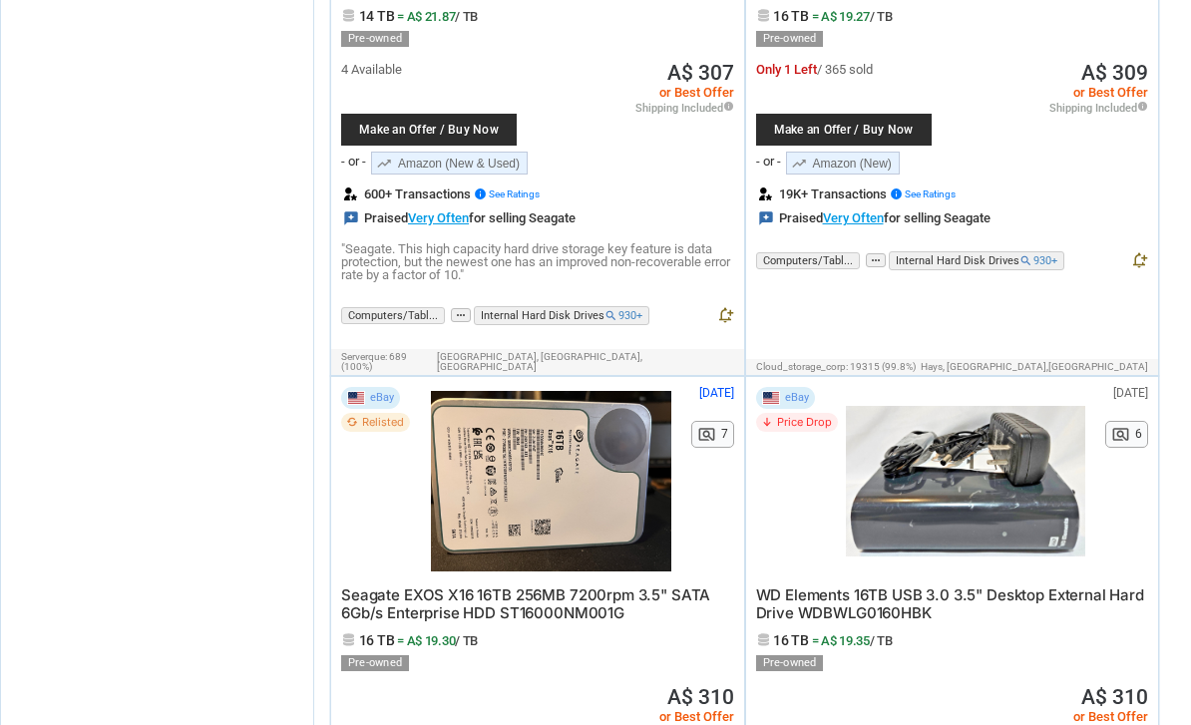
scroll to position [15015, 0]
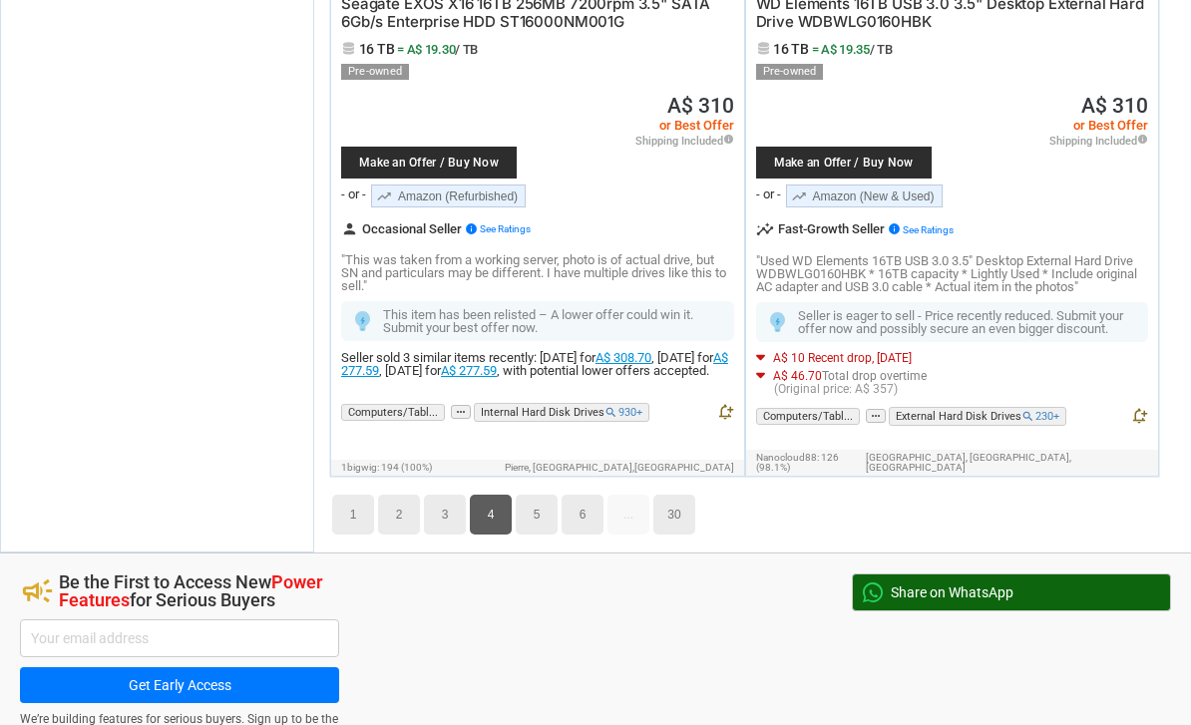
click at [536, 495] on link "5" at bounding box center [537, 515] width 42 height 40
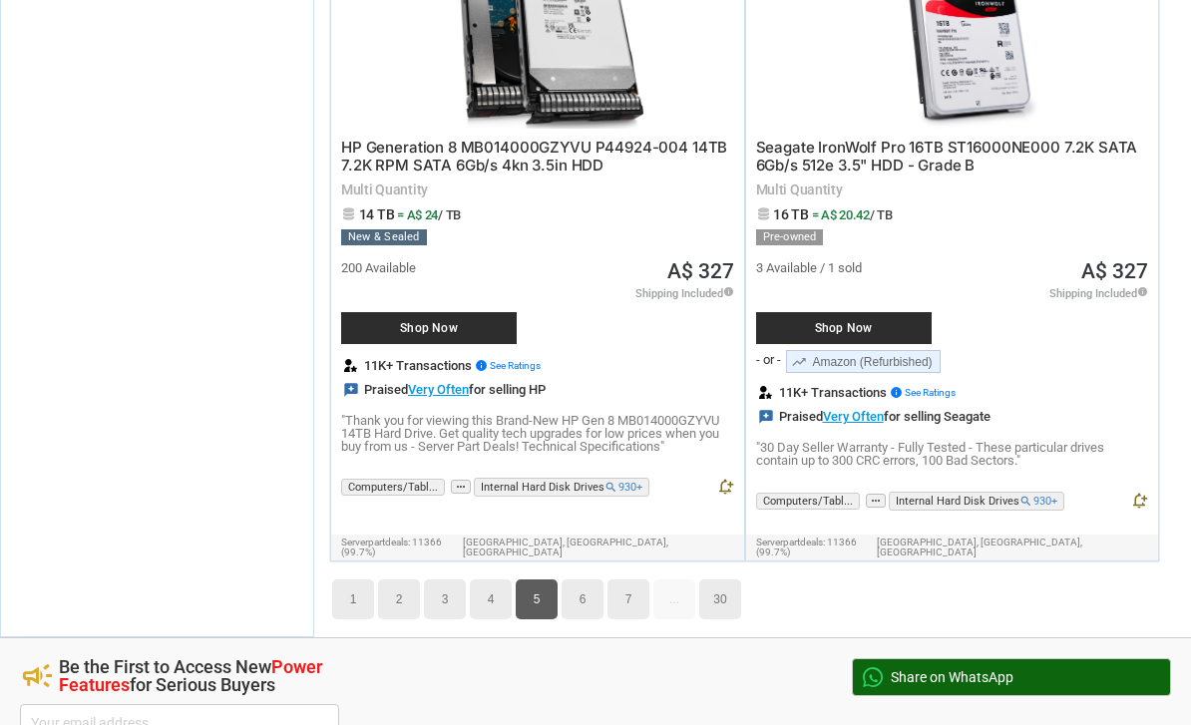
scroll to position [14906, 0]
click at [567, 581] on link "6" at bounding box center [583, 601] width 42 height 40
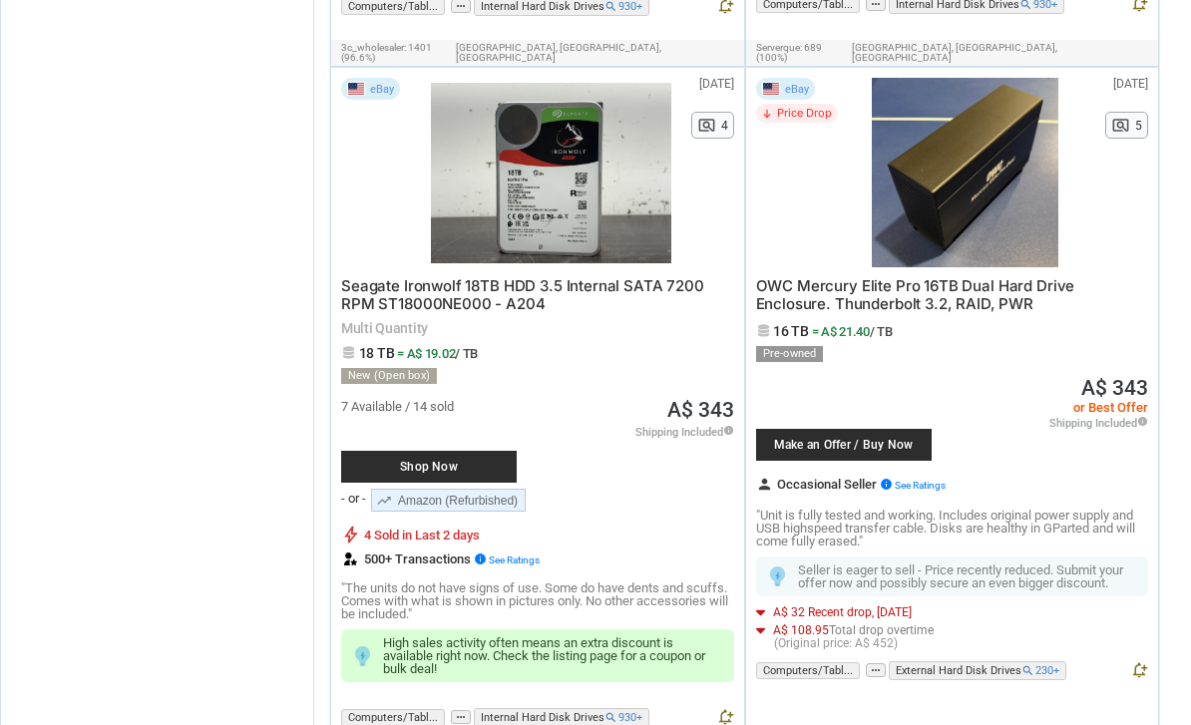
scroll to position [10343, 0]
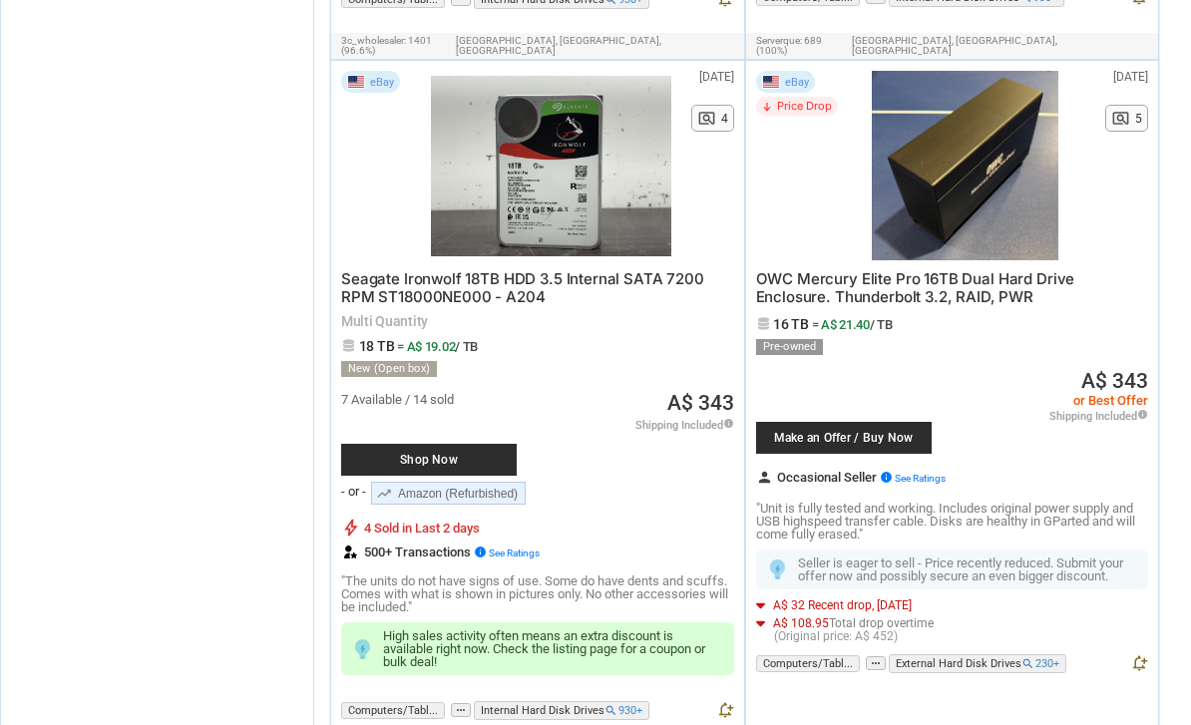
click at [367, 269] on span "Seagate Ironwolf 18TB HDD 3.5 Internal SATA 7200 RPM ST18000NE000 - A204" at bounding box center [522, 287] width 363 height 37
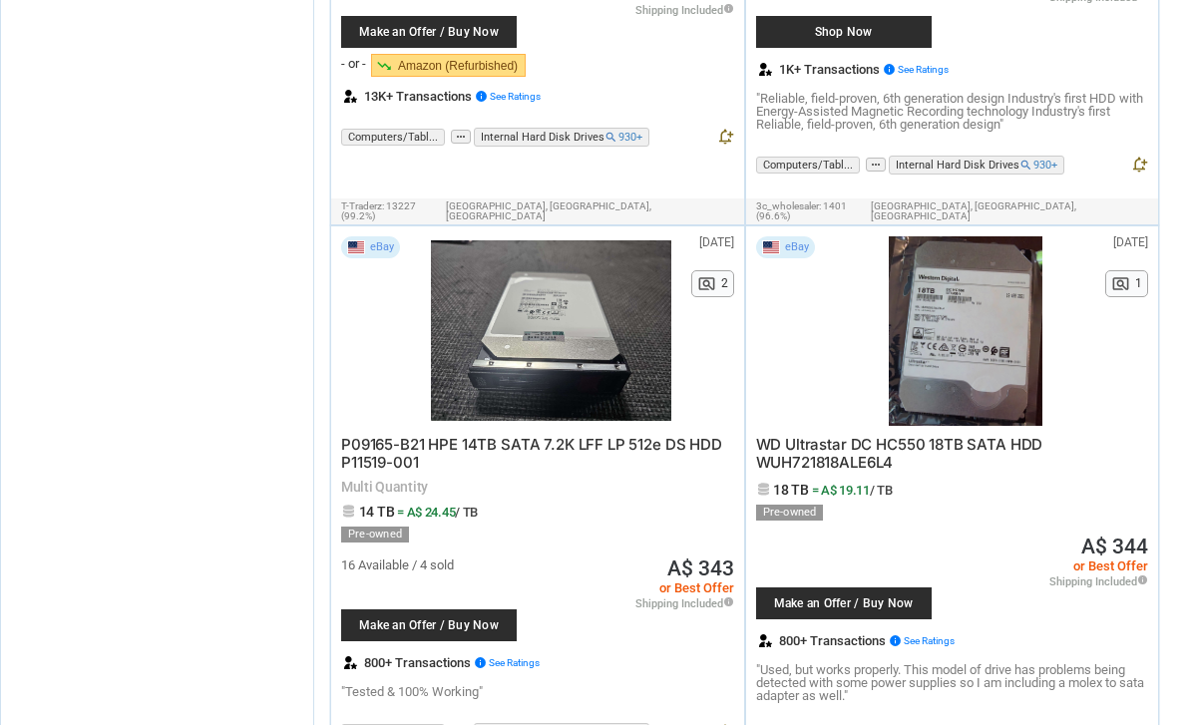
scroll to position [14735, 0]
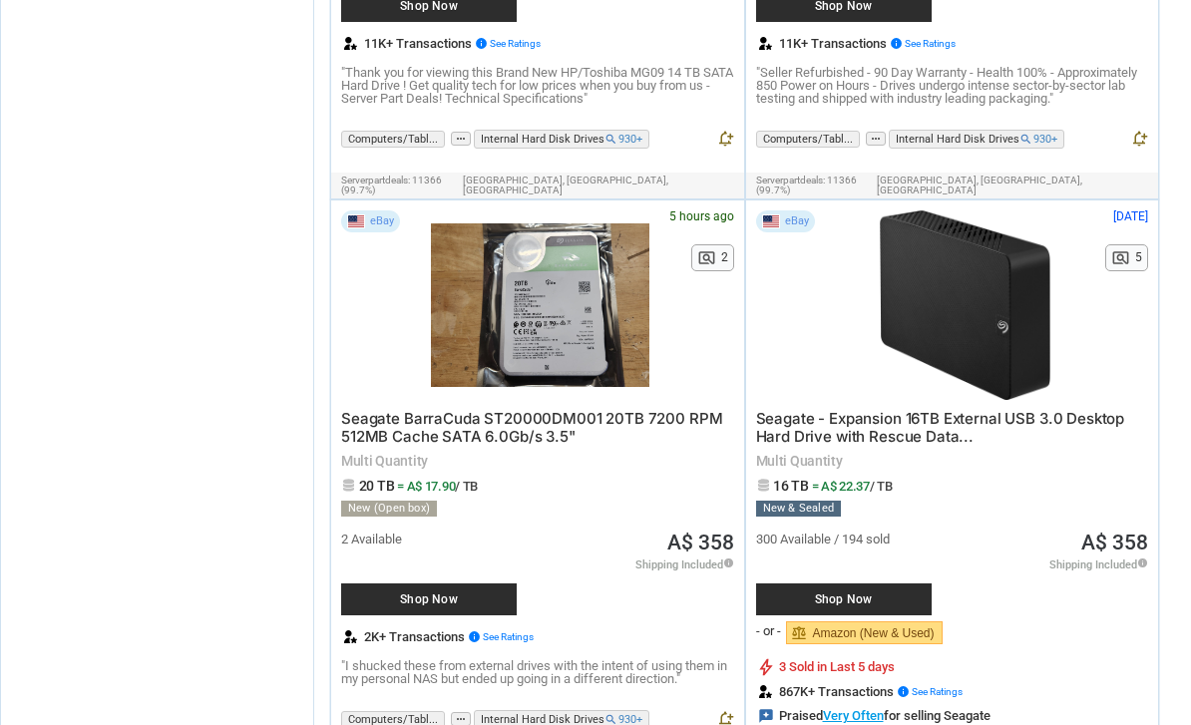
scroll to position [6348, 0]
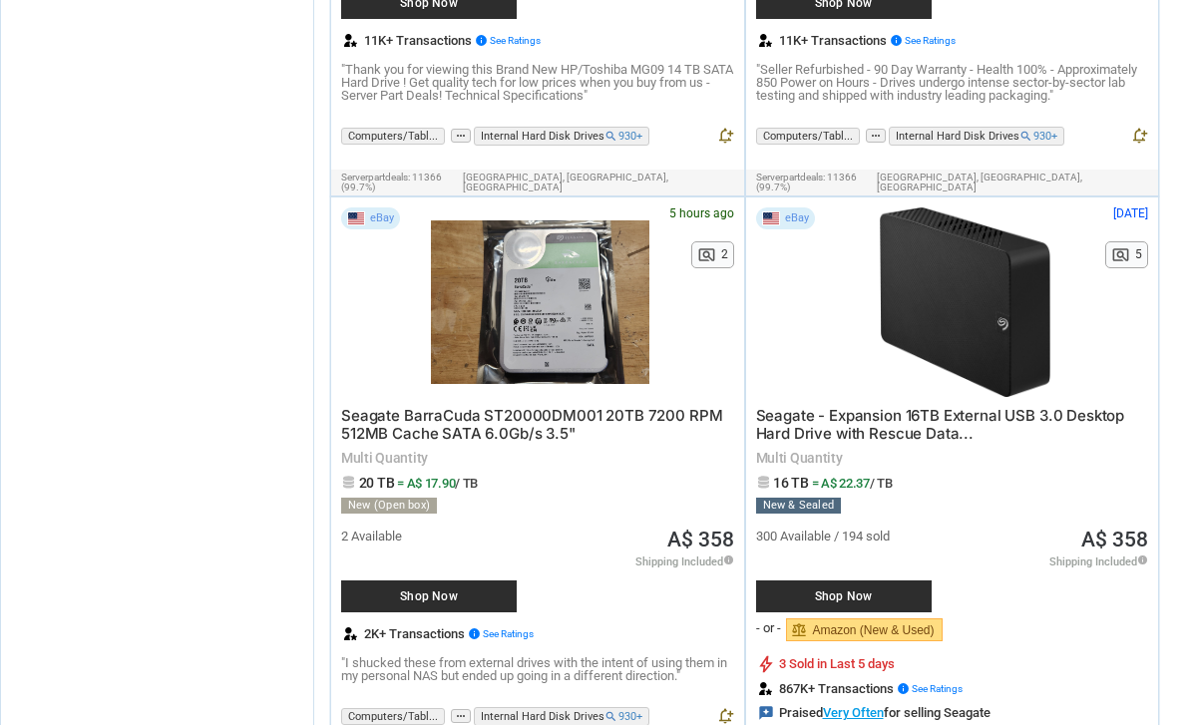
click at [371, 255] on div "eBay" at bounding box center [386, 304] width 90 height 190
click at [409, 407] on span "Seagate BarraCuda ST20000DM001 20TB 7200 RPM 512MB Cache SATA 6.0Gb/s 3.5"" at bounding box center [531, 425] width 381 height 37
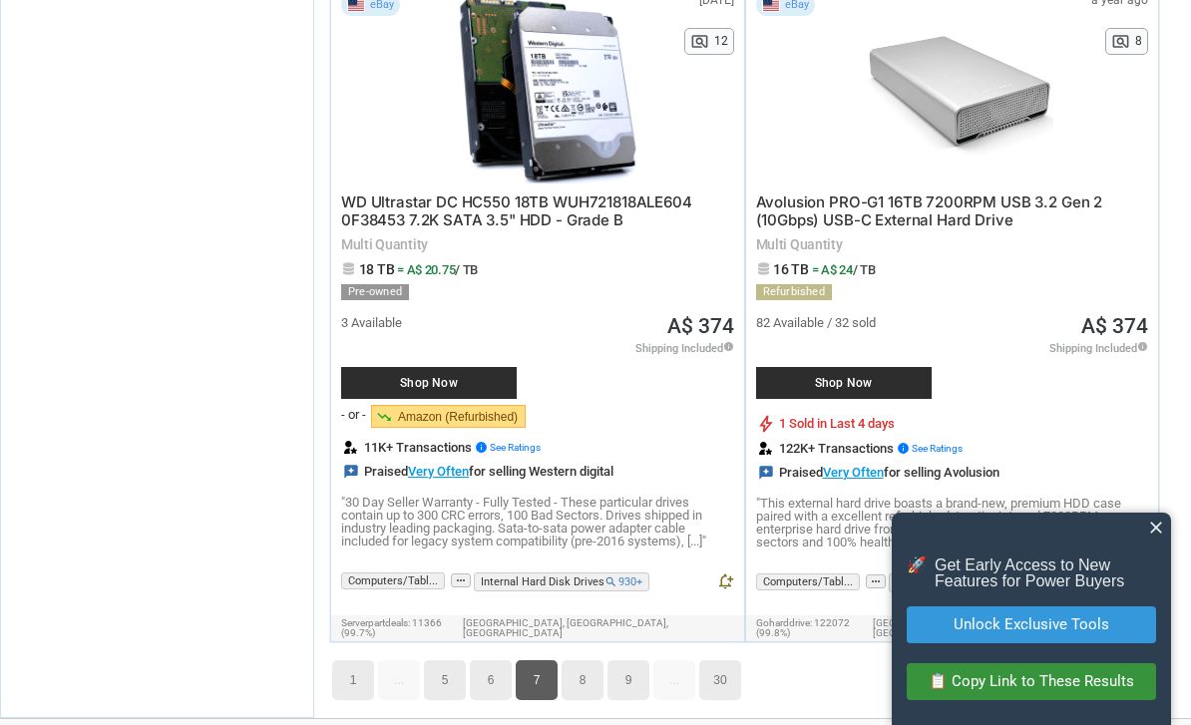
scroll to position [14823, 0]
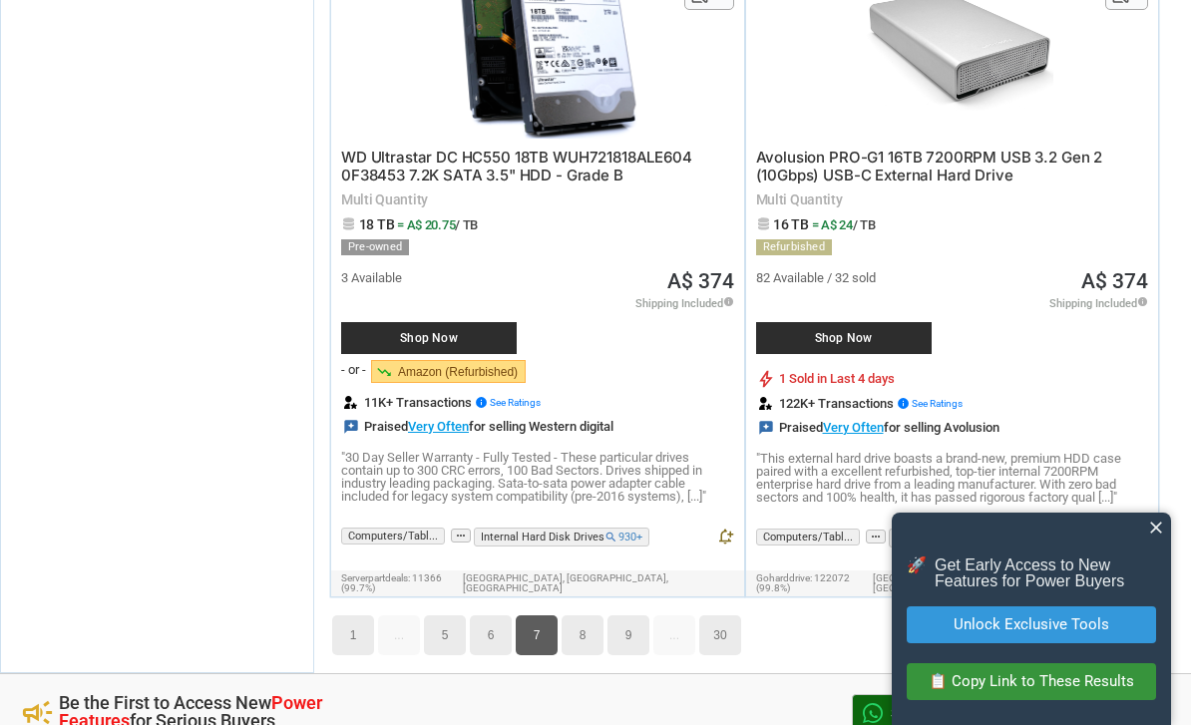
click at [571, 616] on link "8" at bounding box center [583, 636] width 42 height 40
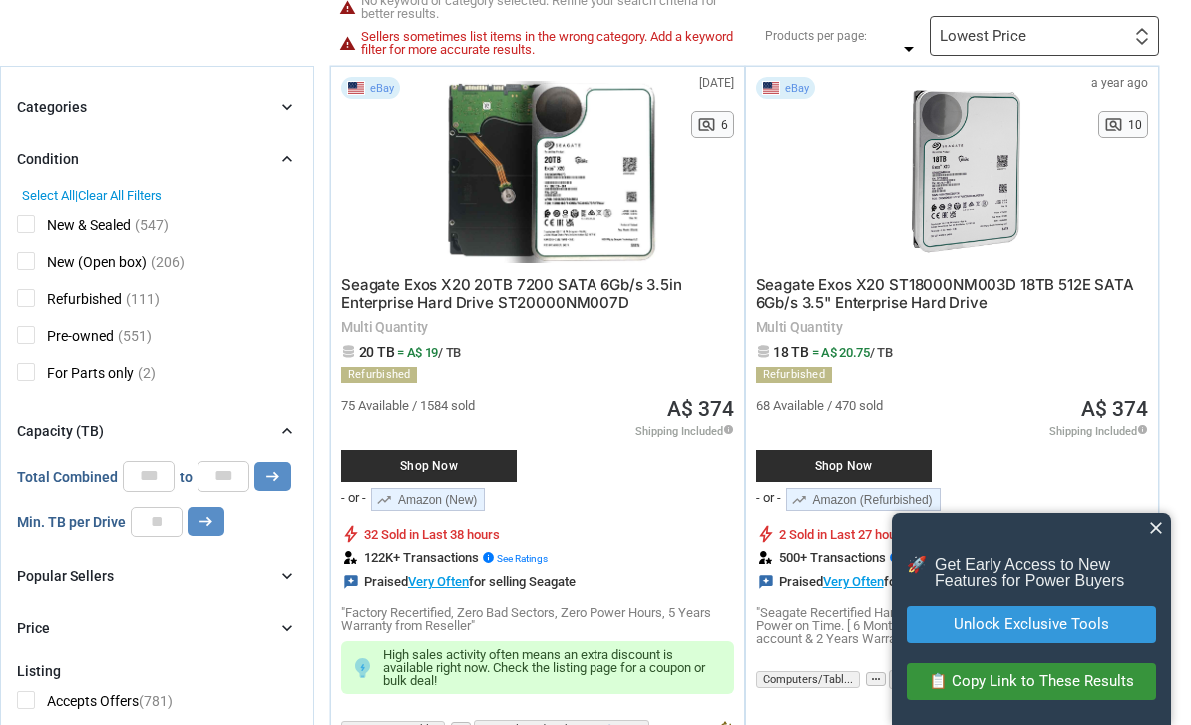
scroll to position [237, 0]
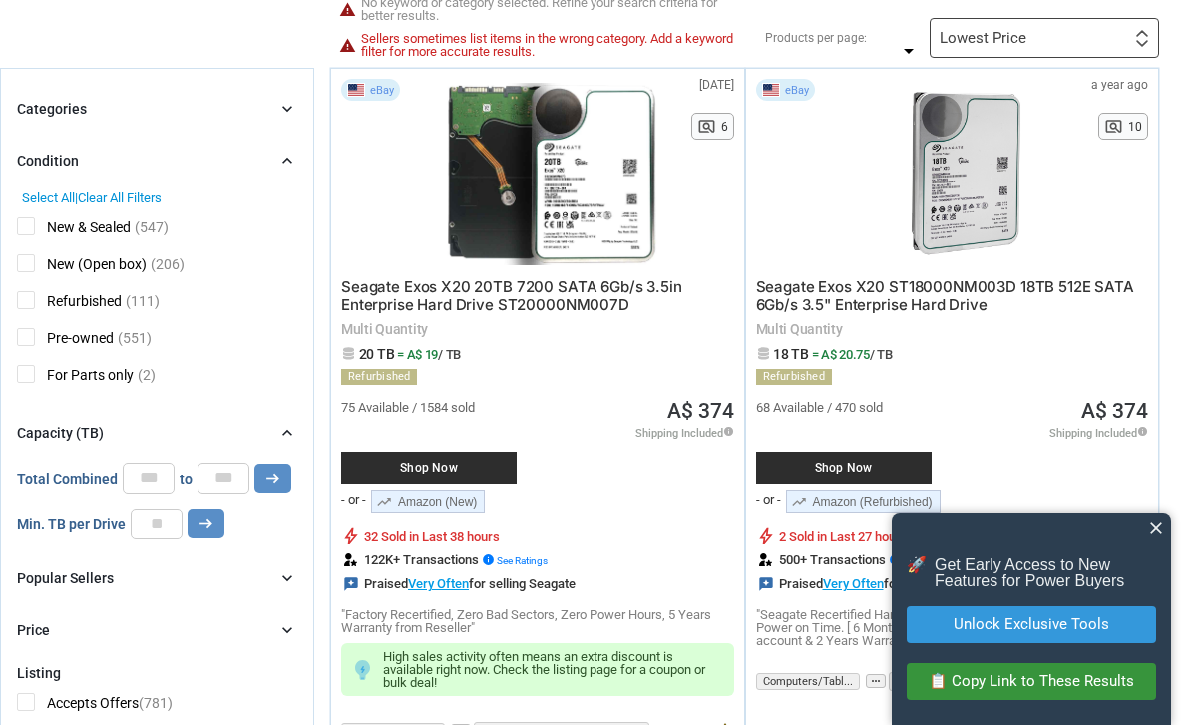
click at [706, 421] on span "A$ 374" at bounding box center [700, 411] width 67 height 21
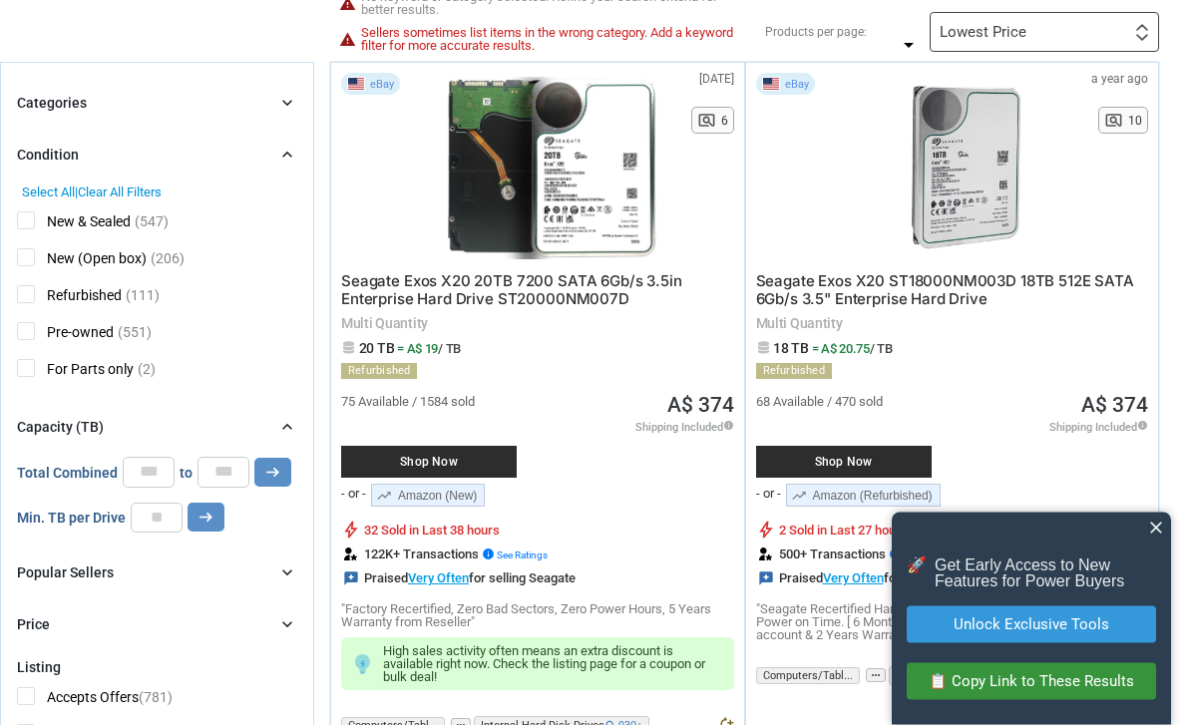
scroll to position [254, 0]
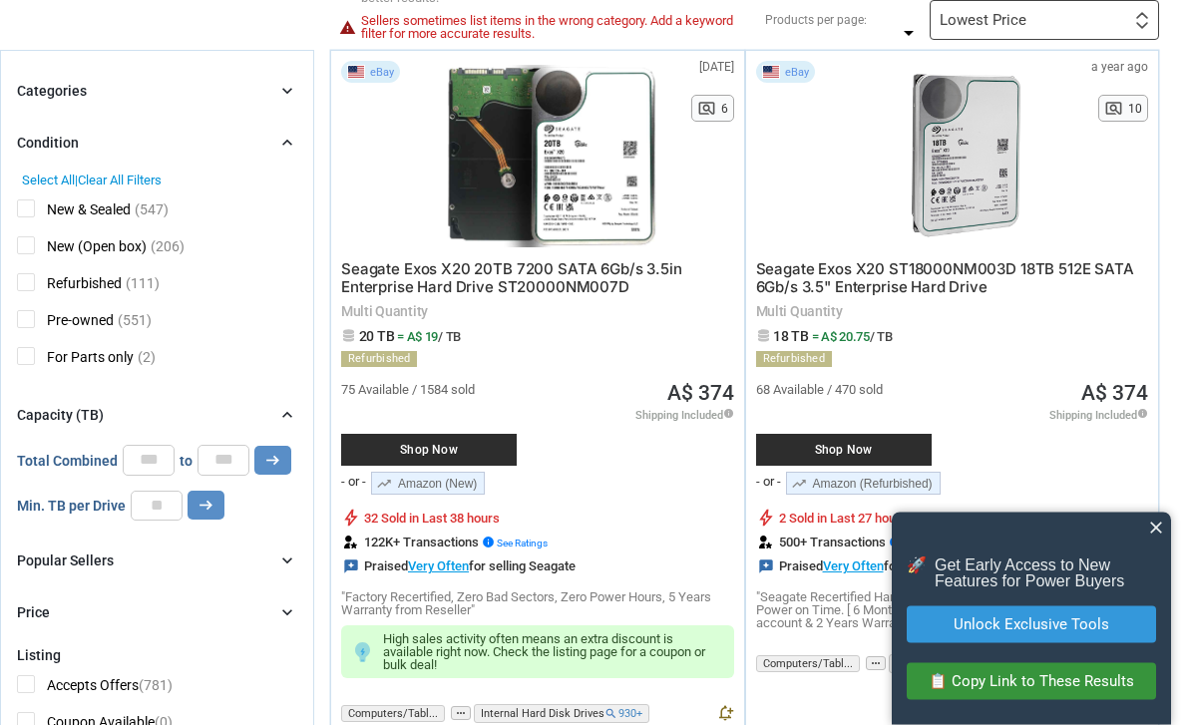
click at [728, 416] on icon "info" at bounding box center [728, 414] width 11 height 11
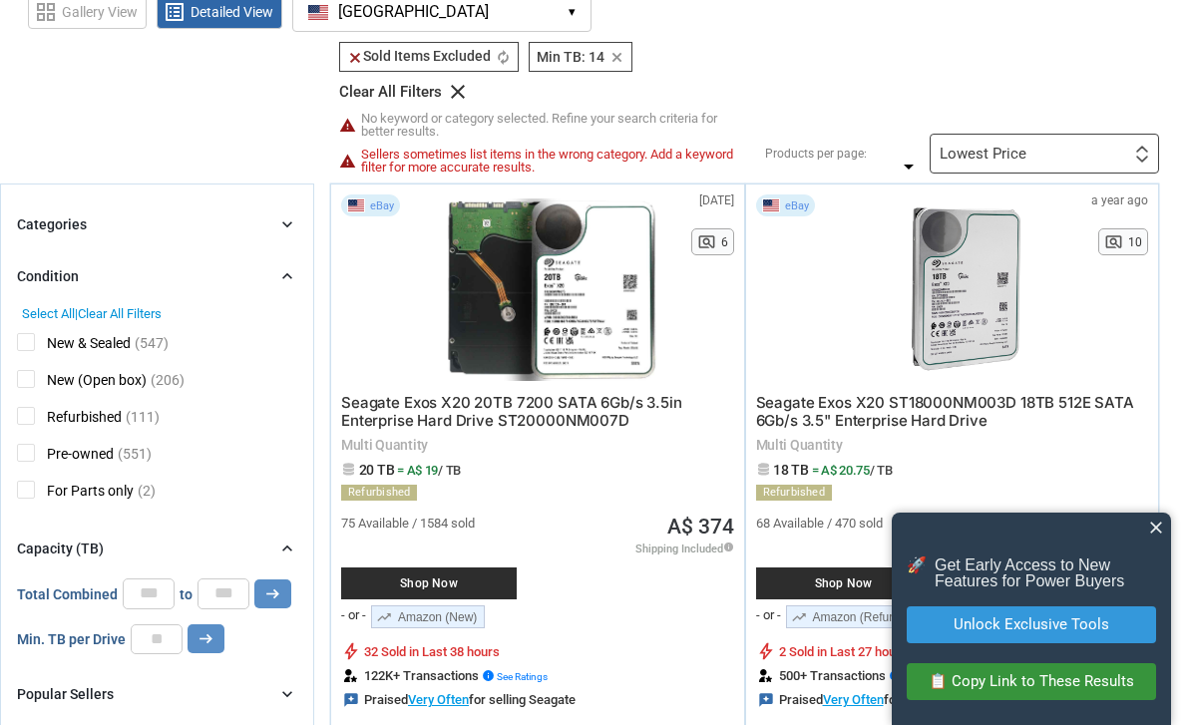
scroll to position [121, 0]
